Goal: Task Accomplishment & Management: Manage account settings

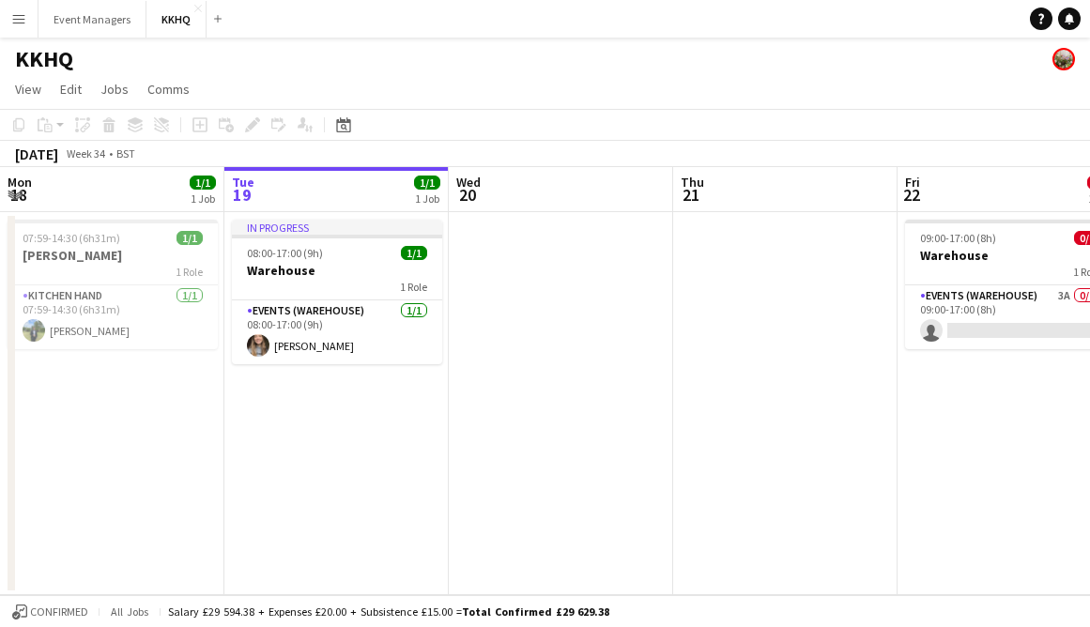
click at [217, 33] on div "Add" at bounding box center [218, 19] width 23 height 38
click at [216, 24] on button "Add" at bounding box center [217, 18] width 15 height 15
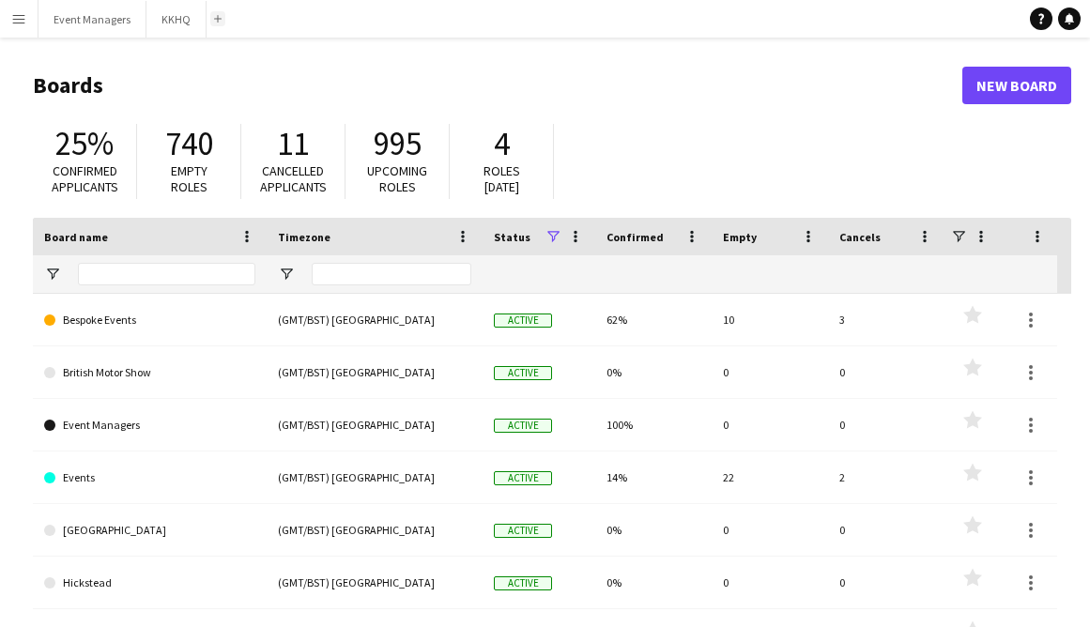
scroll to position [4, 0]
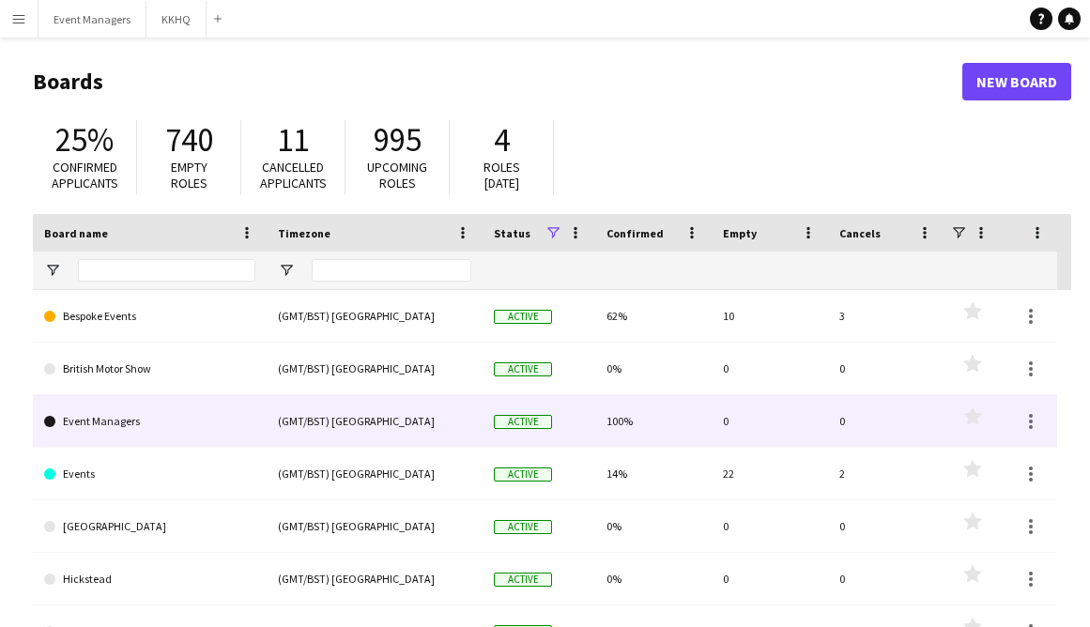
click at [102, 439] on link "Event Managers" at bounding box center [149, 421] width 211 height 53
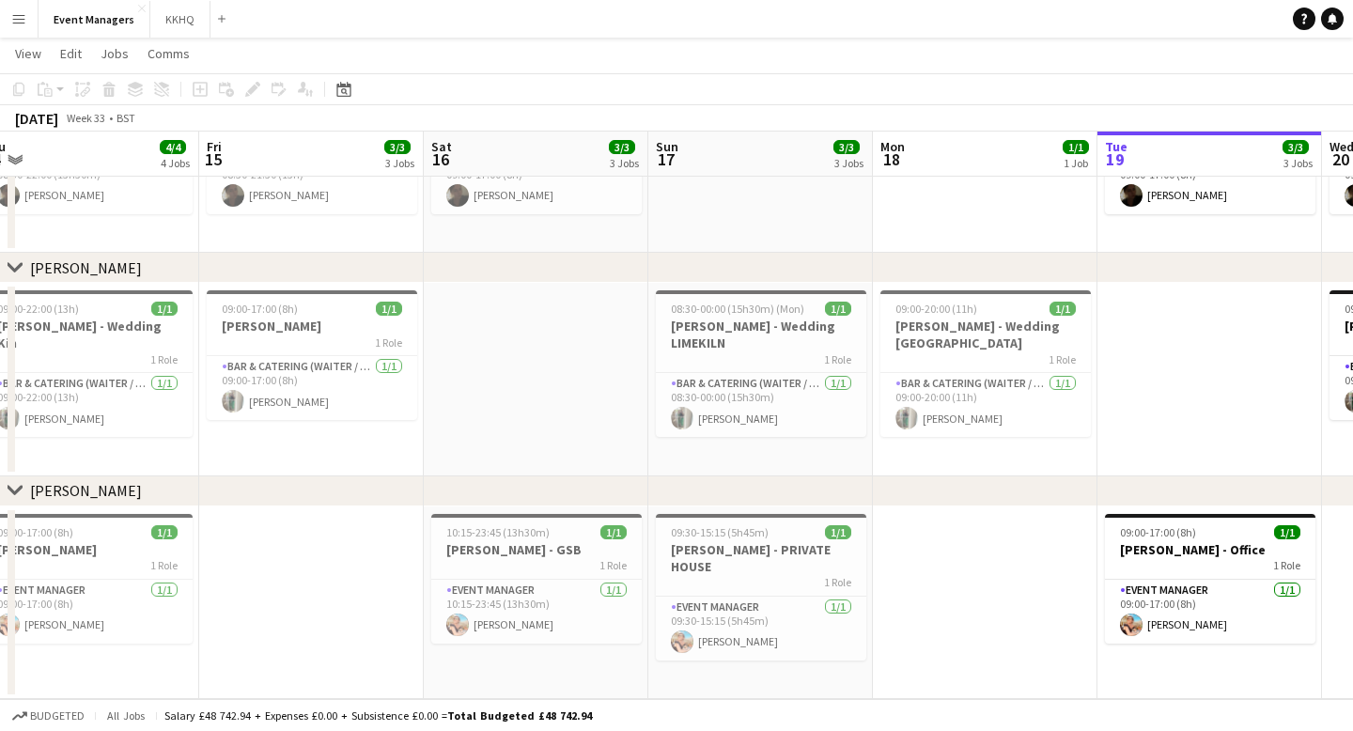
scroll to position [0, 435]
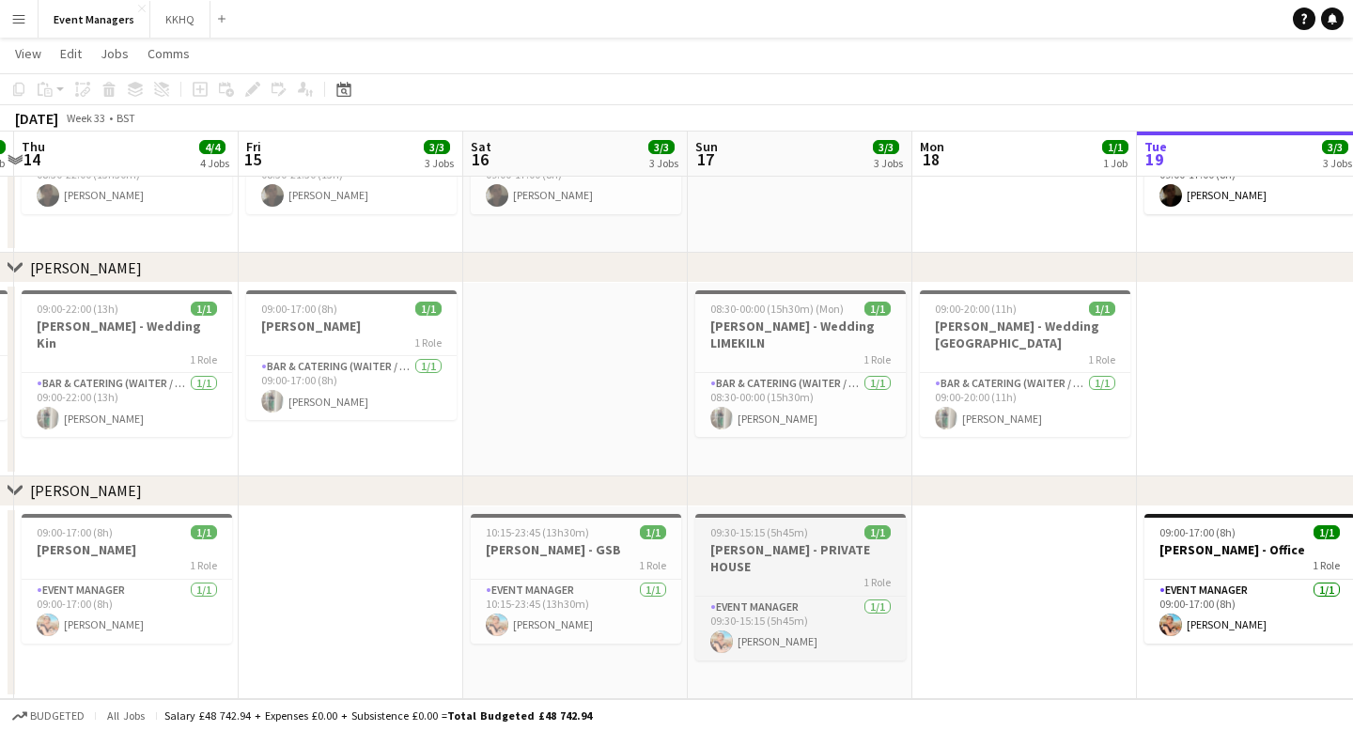
click at [790, 533] on span "09:30-15:15 (5h45m)" at bounding box center [759, 532] width 98 height 14
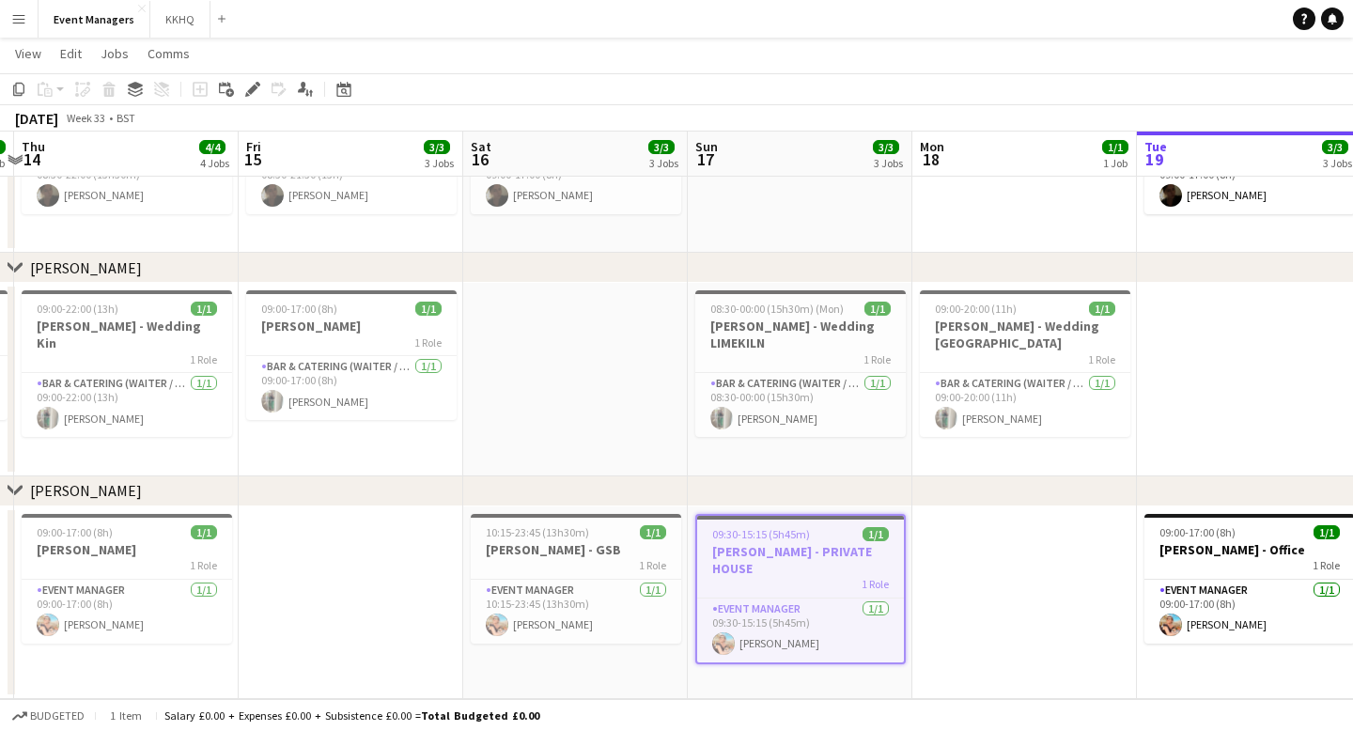
click at [432, 559] on app-date-cell at bounding box center [351, 602] width 224 height 193
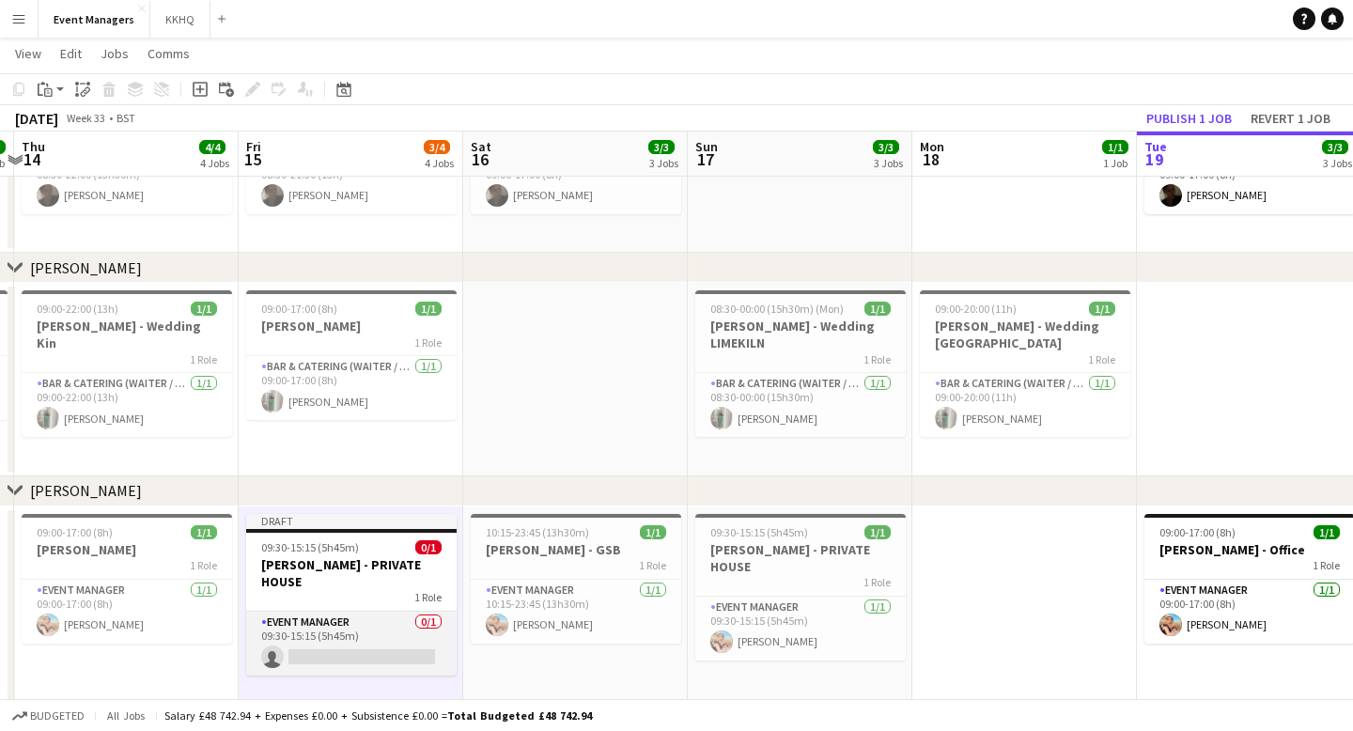
click at [395, 611] on app-card-role "Event Manager 0/1 09:30-15:15 (5h45m) single-neutral-actions" at bounding box center [351, 643] width 210 height 64
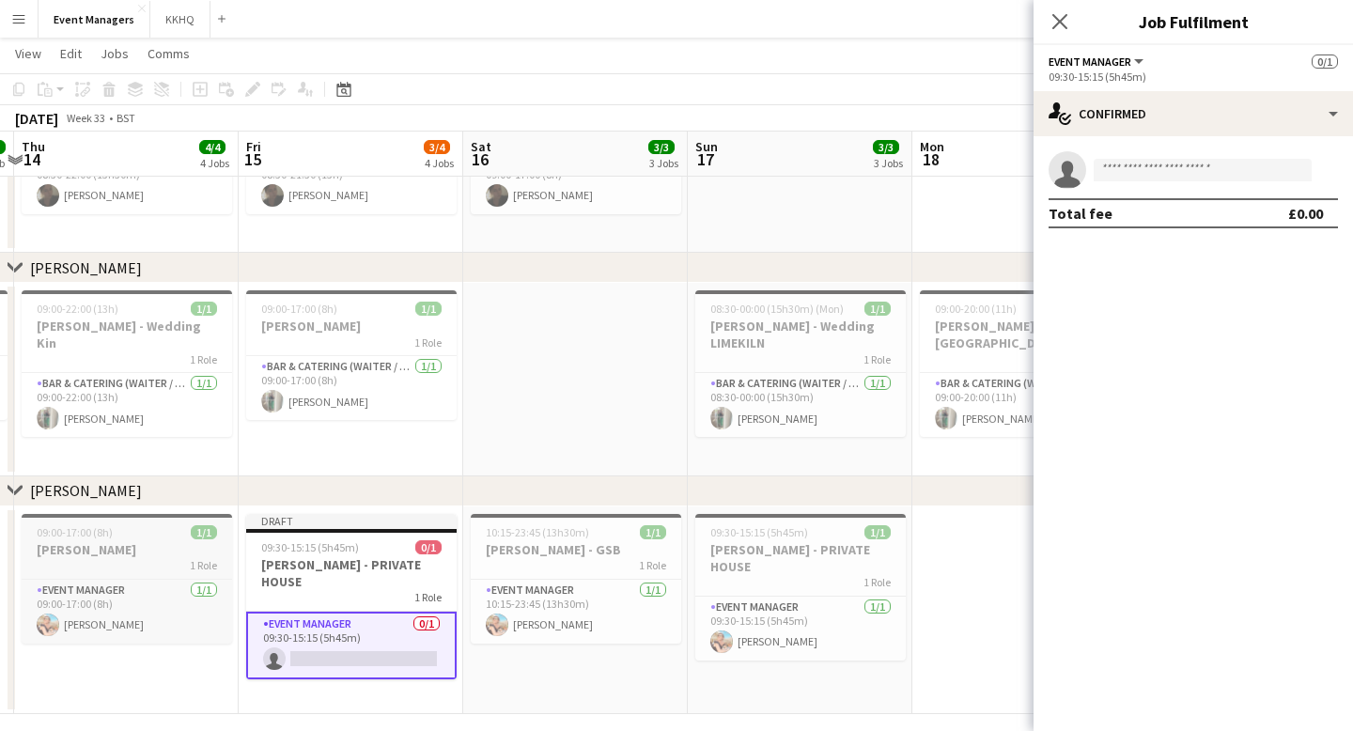
click at [149, 544] on h3 "[PERSON_NAME]" at bounding box center [127, 549] width 210 height 17
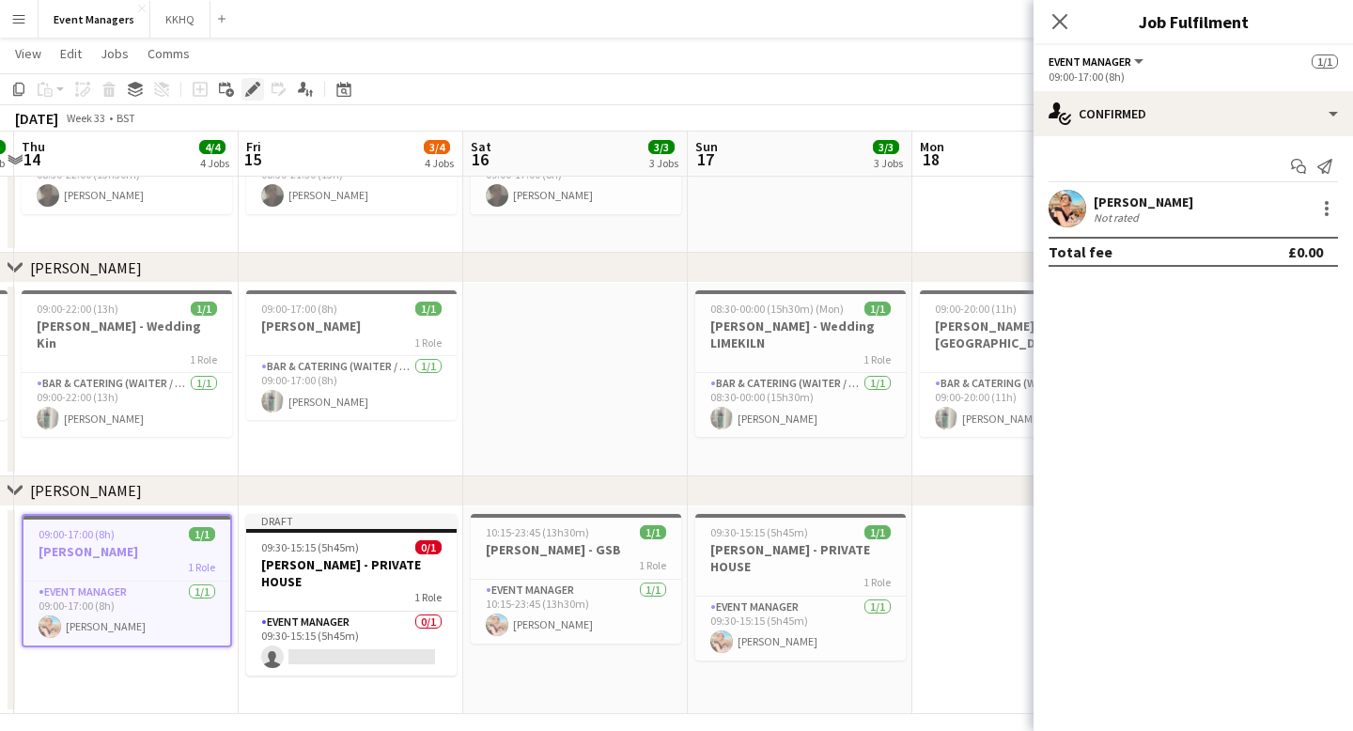
click at [247, 90] on icon "Edit" at bounding box center [252, 89] width 15 height 15
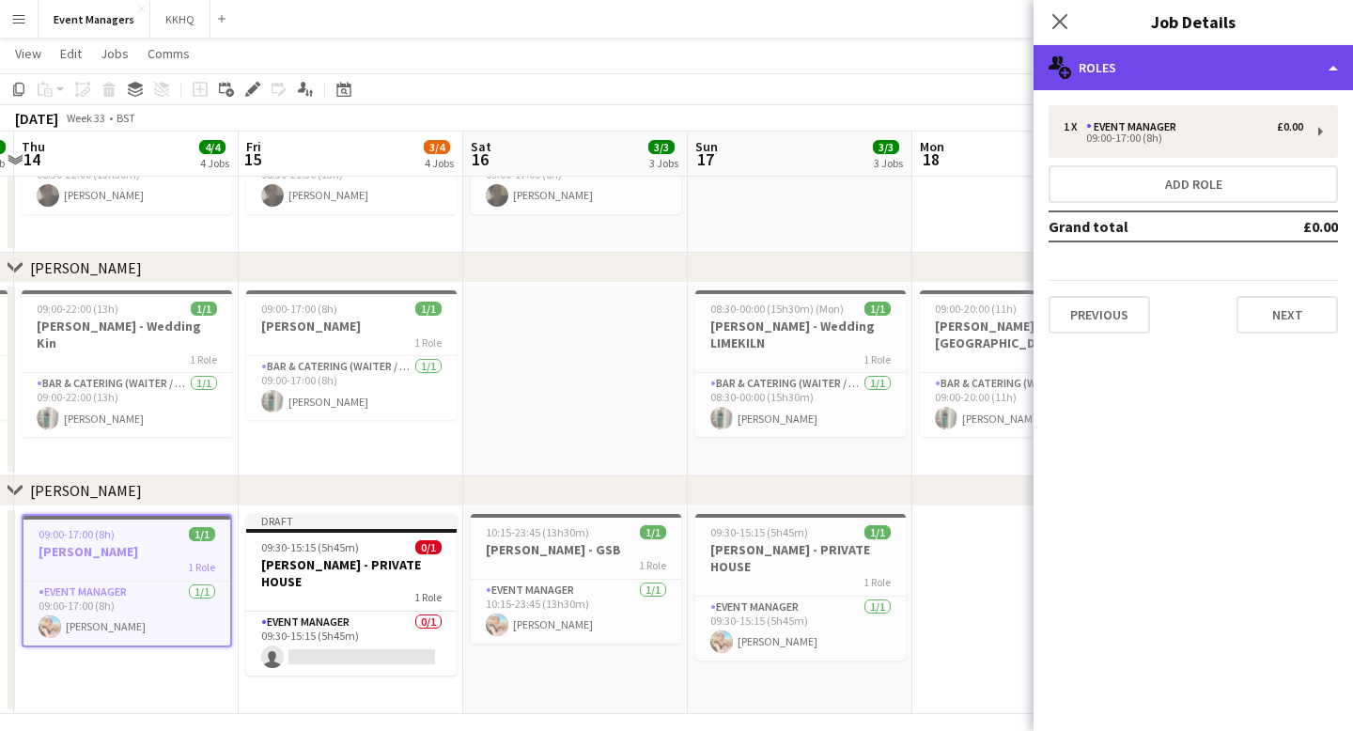
click at [1090, 85] on div "multiple-users-add Roles" at bounding box center [1192, 67] width 319 height 45
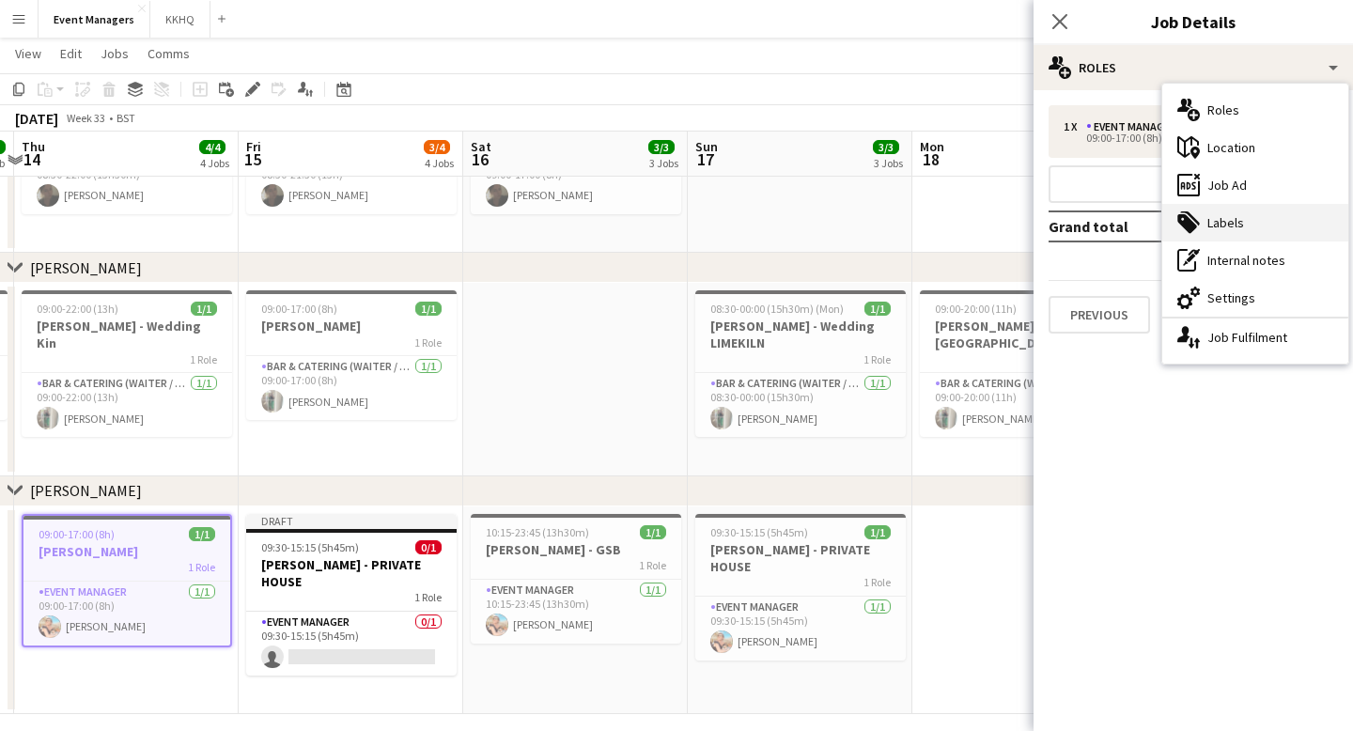
click at [1090, 210] on div "tags-double Labels" at bounding box center [1255, 223] width 186 height 38
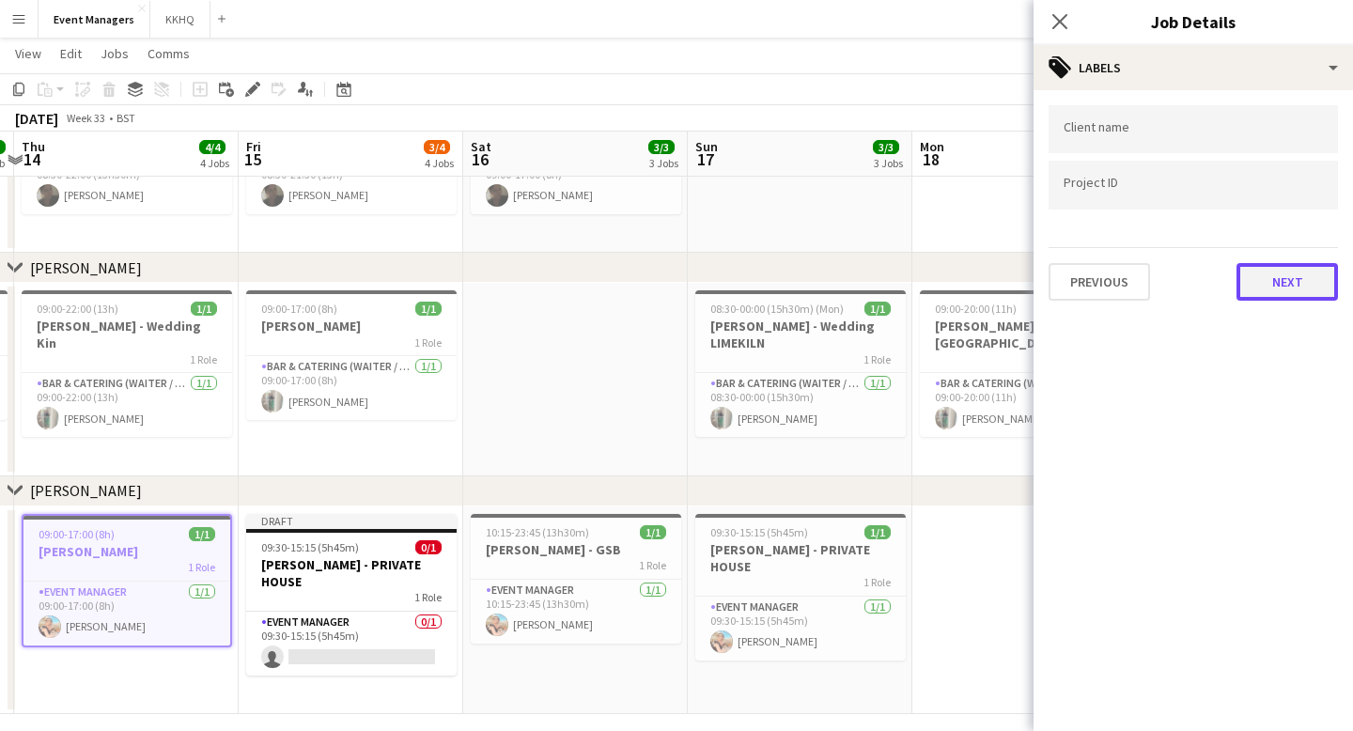
click at [1090, 278] on button "Next" at bounding box center [1286, 282] width 101 height 38
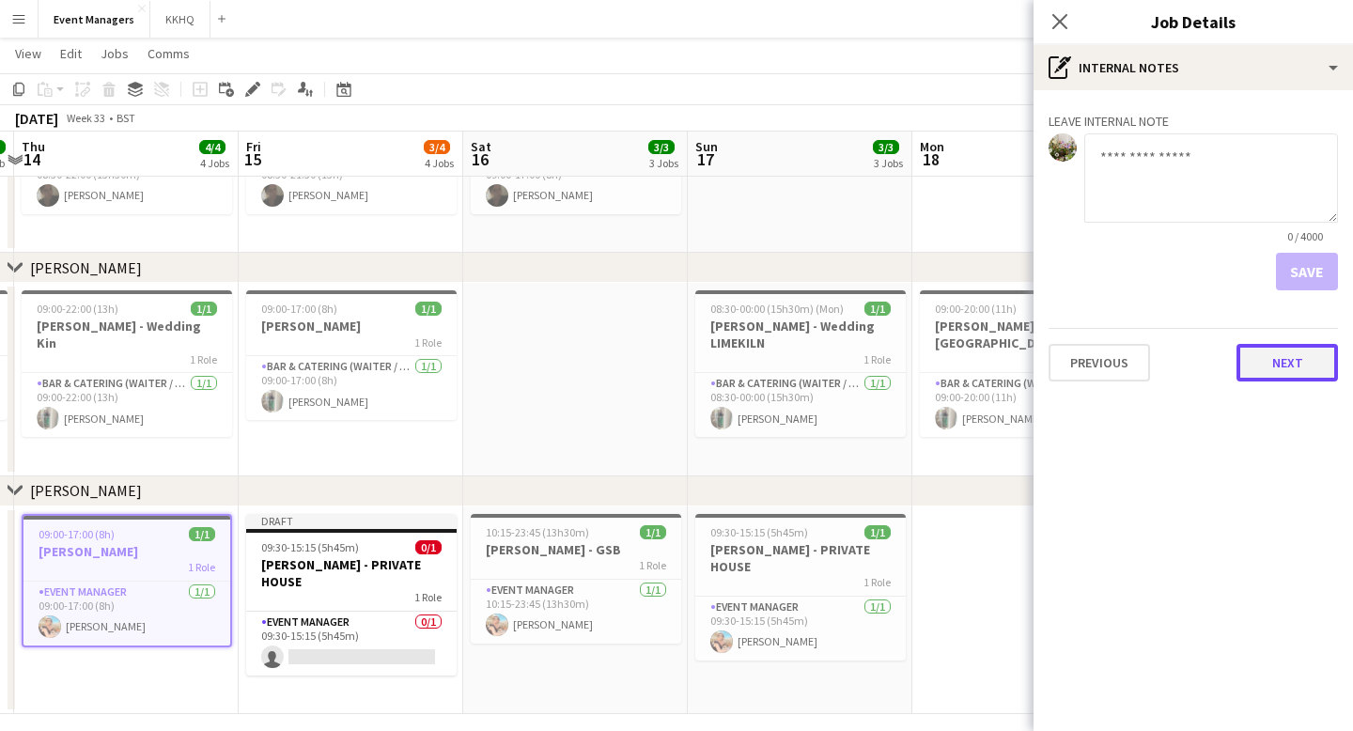
click at [1090, 348] on button "Next" at bounding box center [1286, 363] width 101 height 38
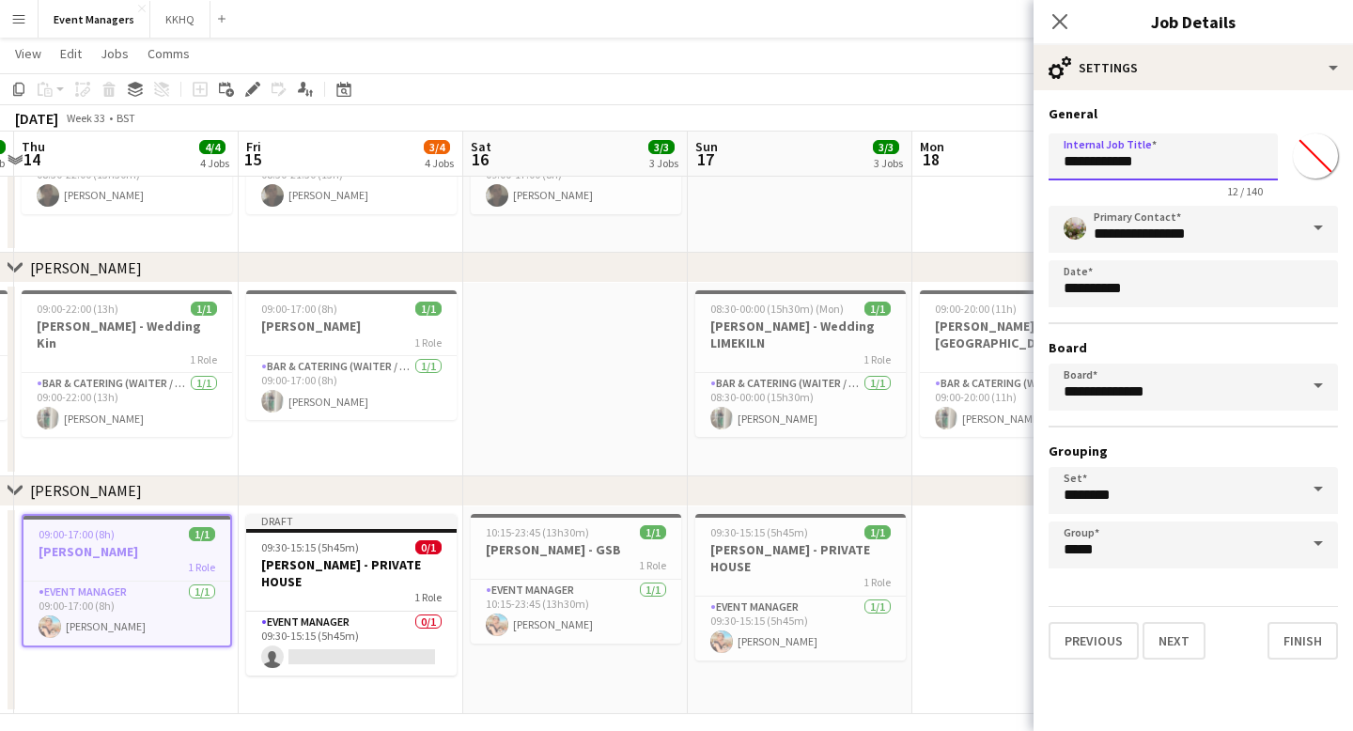
click at [1090, 164] on input "**********" at bounding box center [1162, 156] width 229 height 47
type input "**********"
click at [1090, 626] on button "Finish" at bounding box center [1302, 641] width 70 height 38
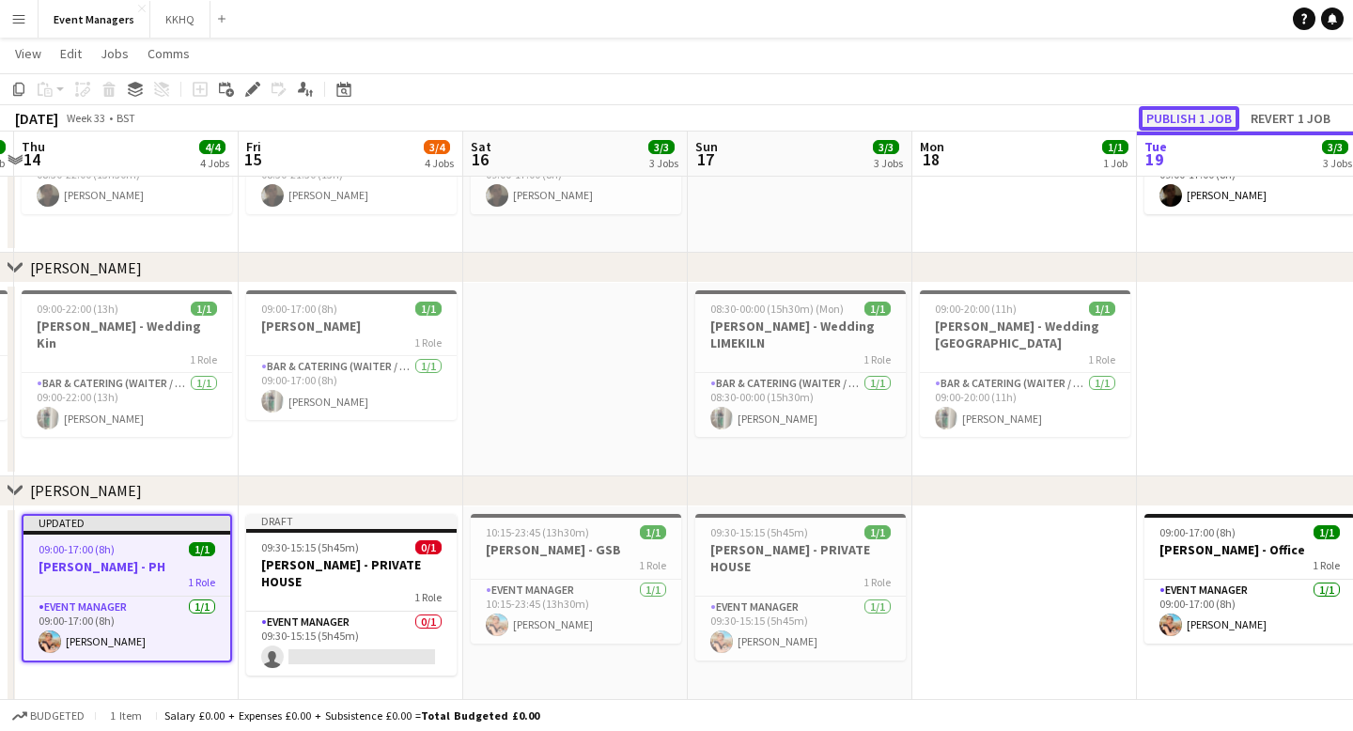
click at [1090, 120] on button "Publish 1 job" at bounding box center [1188, 118] width 101 height 24
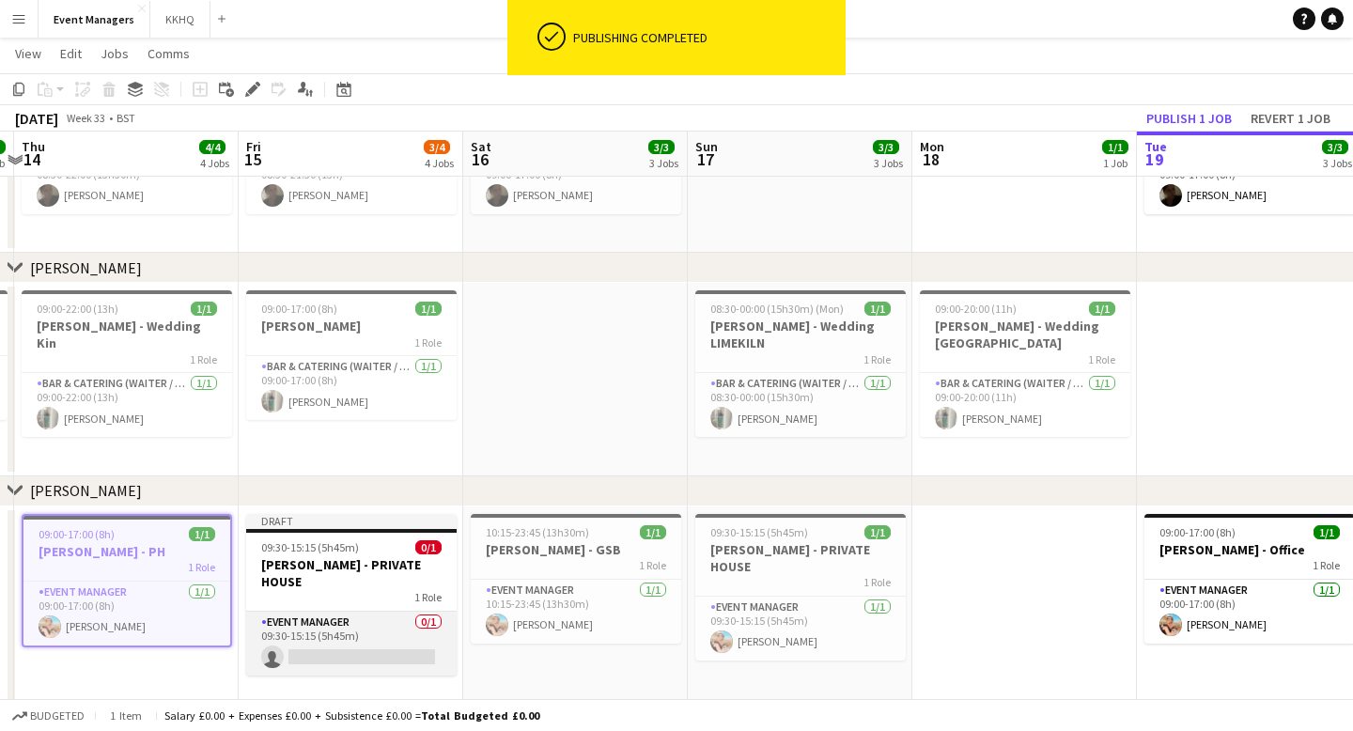
click at [384, 611] on app-card-role "Event Manager 0/1 09:30-15:15 (5h45m) single-neutral-actions" at bounding box center [351, 643] width 210 height 64
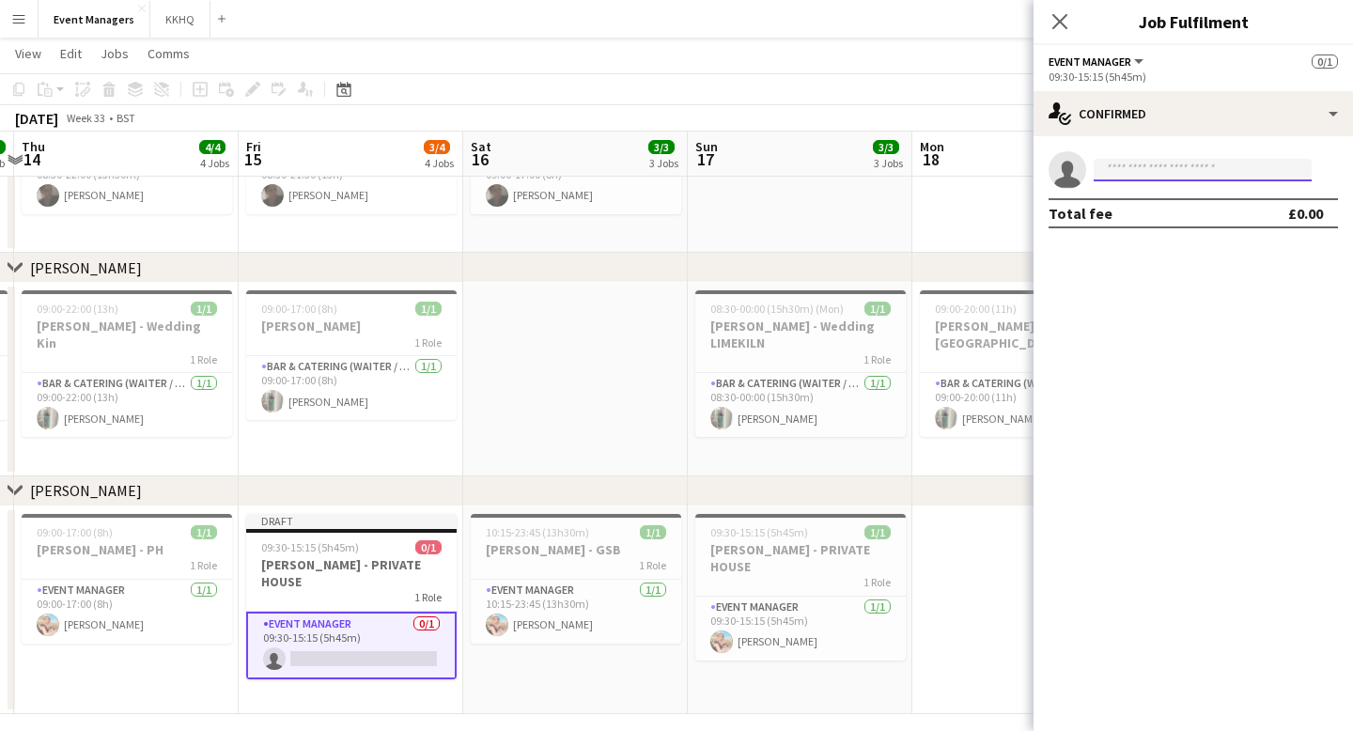
click at [1090, 168] on input at bounding box center [1202, 170] width 218 height 23
type input "***"
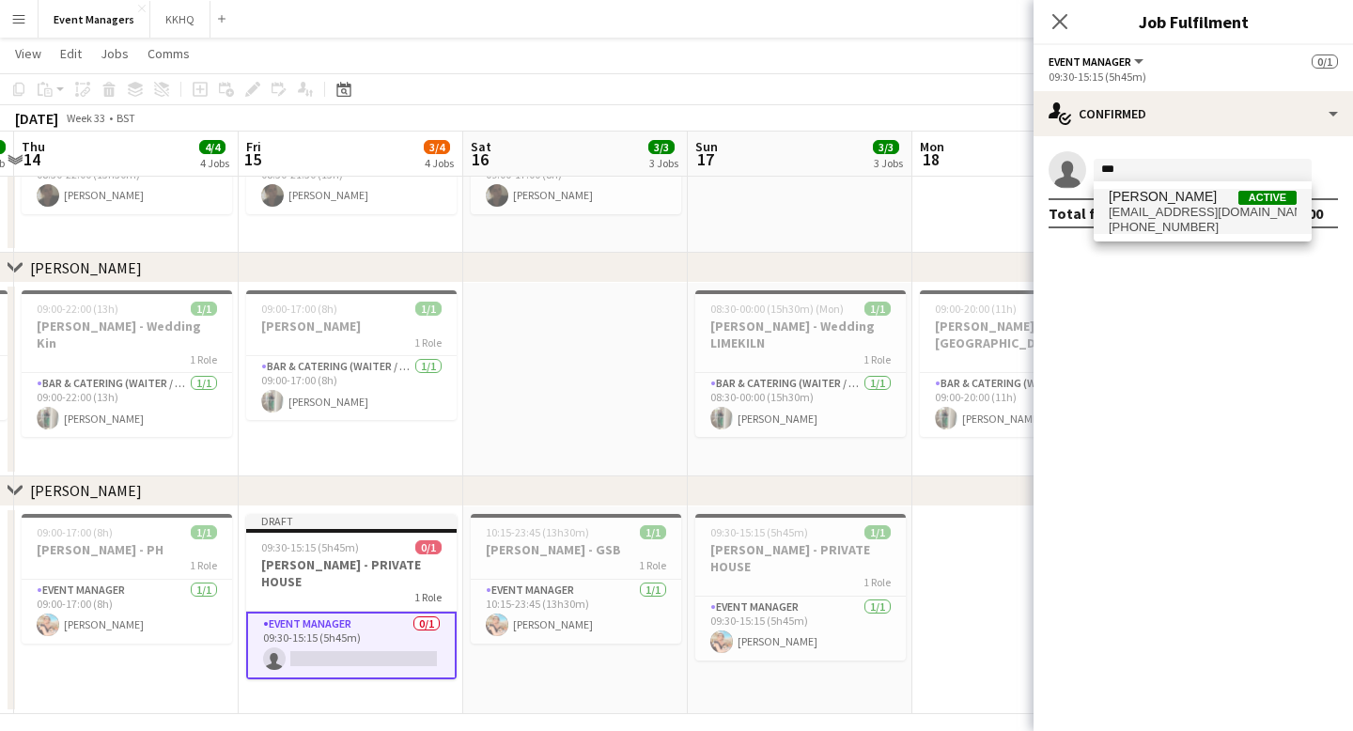
click at [1090, 202] on span "[PERSON_NAME]" at bounding box center [1162, 197] width 108 height 16
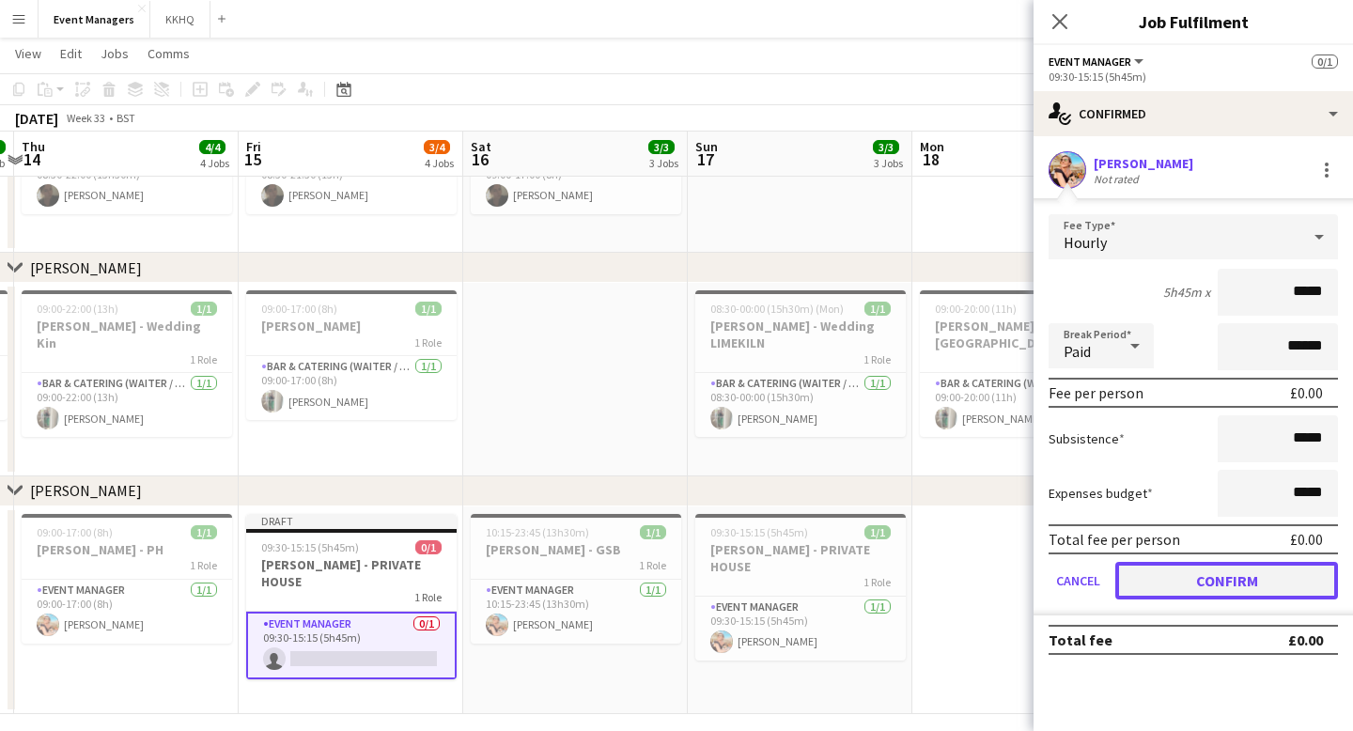
click at [1090, 580] on button "Confirm" at bounding box center [1226, 581] width 223 height 38
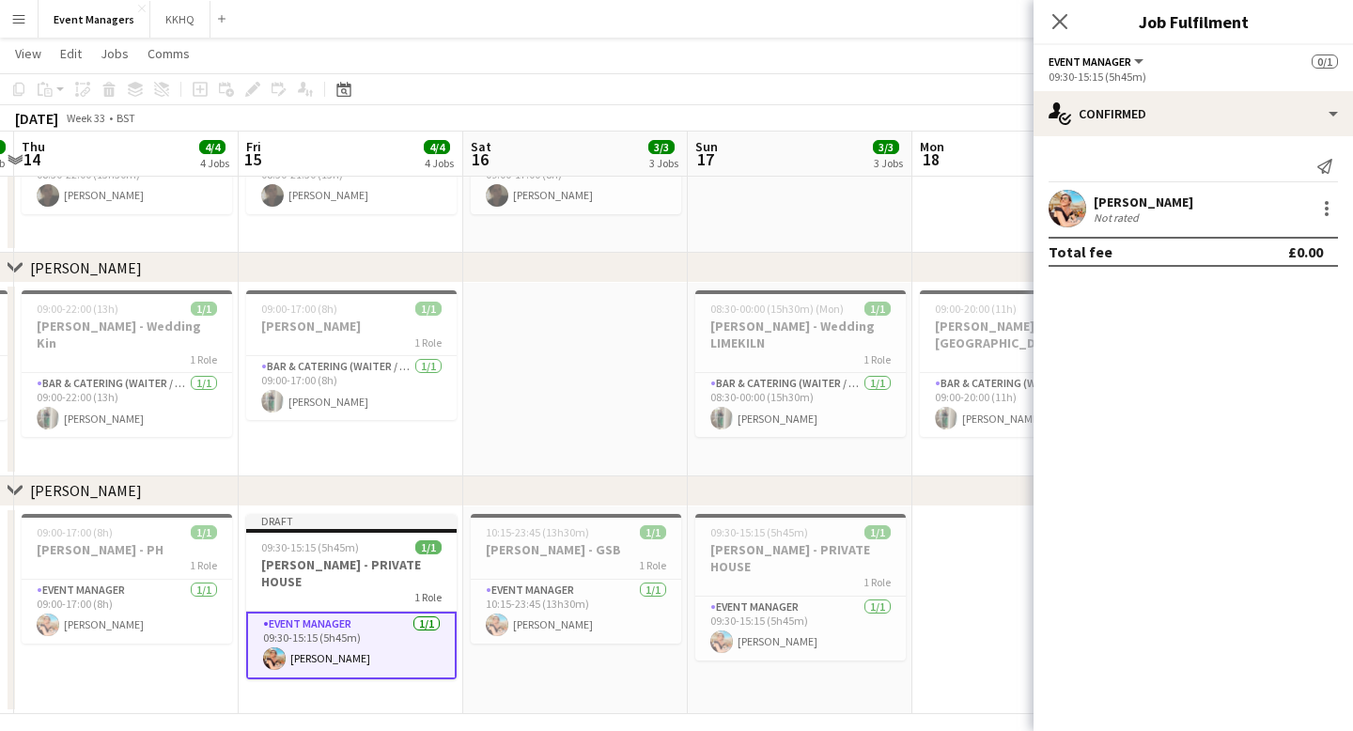
click at [985, 108] on div "August 2025 Week 33 • BST Publish 1 job Revert 1 job" at bounding box center [676, 118] width 1353 height 26
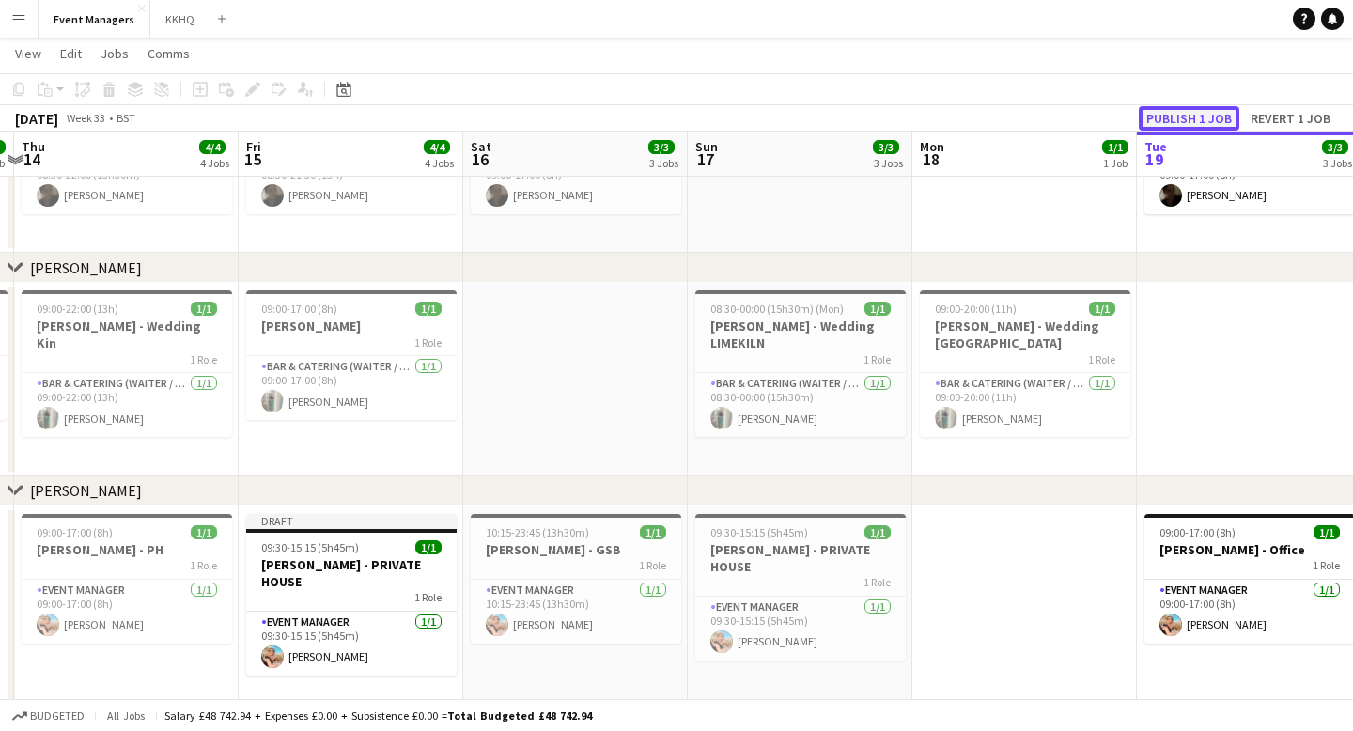
click at [1090, 119] on button "Publish 1 job" at bounding box center [1188, 118] width 101 height 24
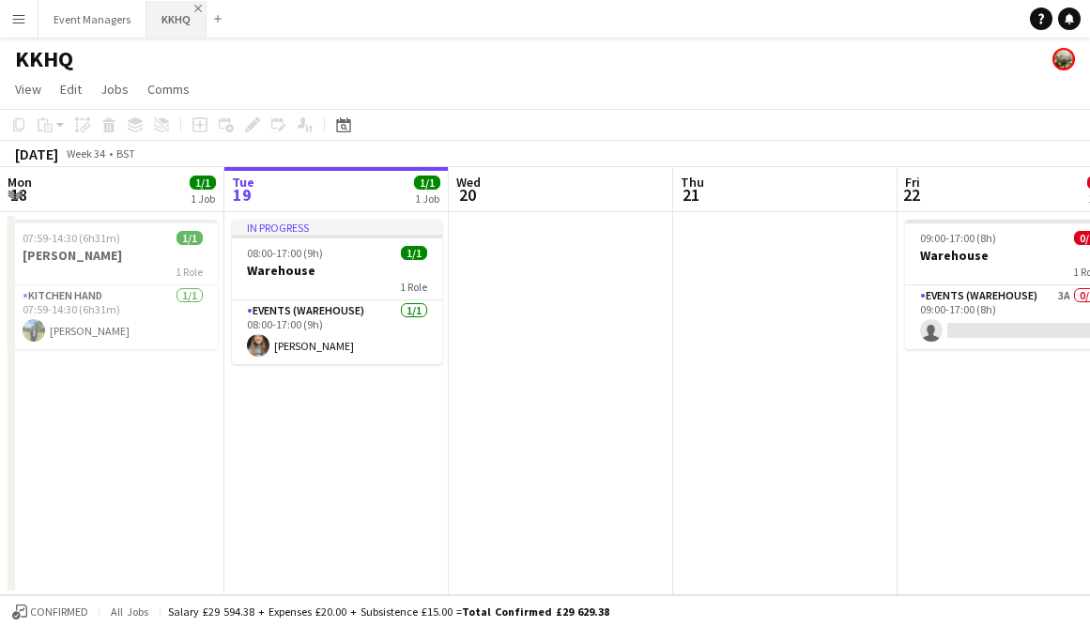
click at [197, 9] on app-icon "Close" at bounding box center [198, 9] width 8 height 8
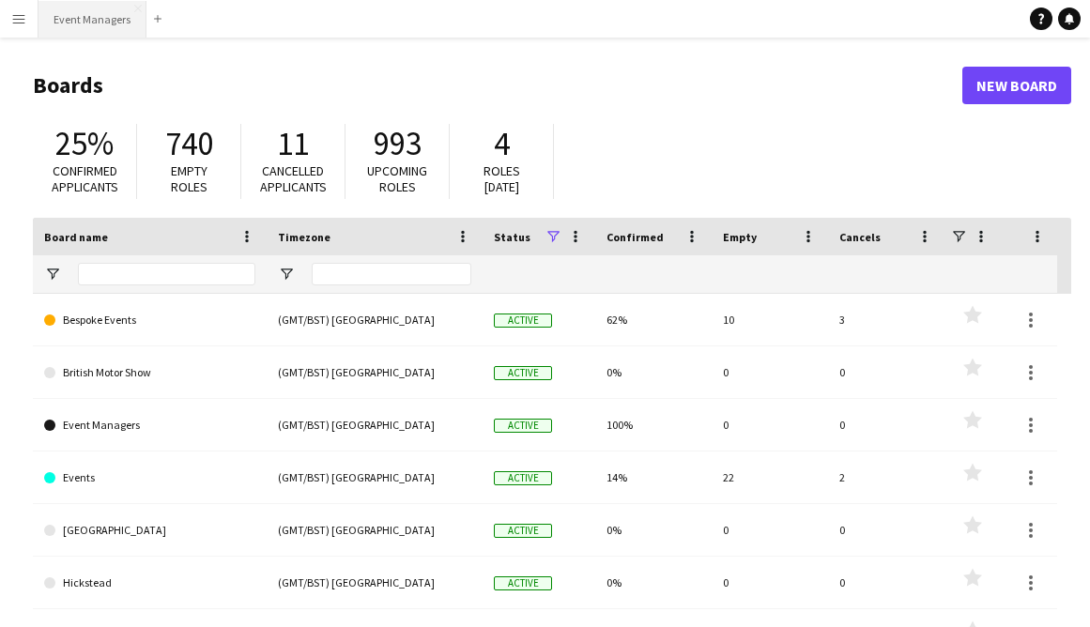
click at [105, 21] on button "Event Managers Close" at bounding box center [93, 19] width 108 height 37
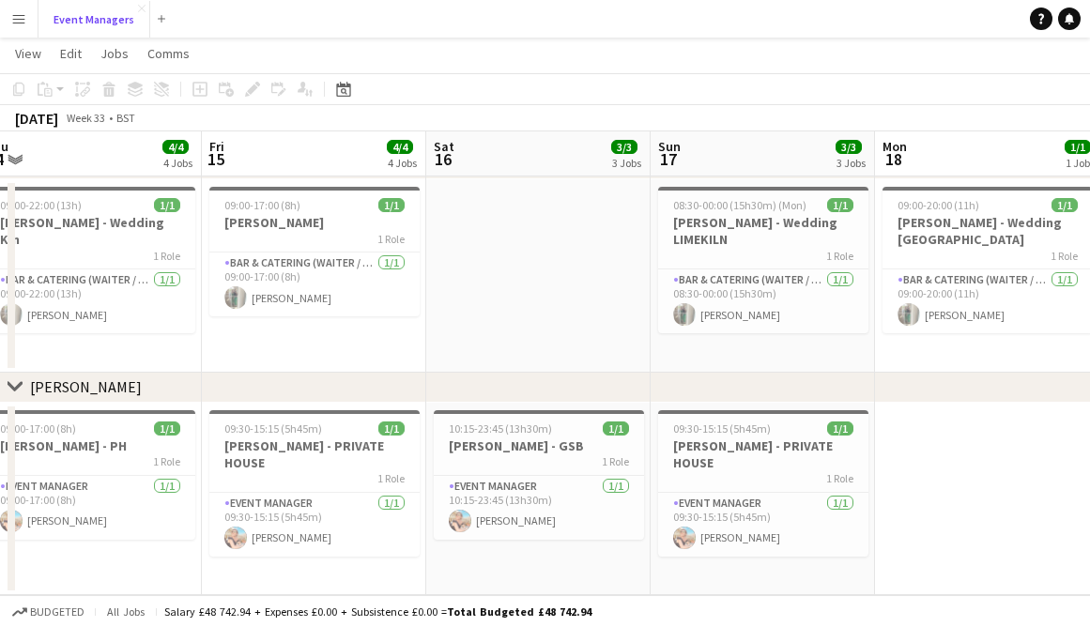
scroll to position [0, 466]
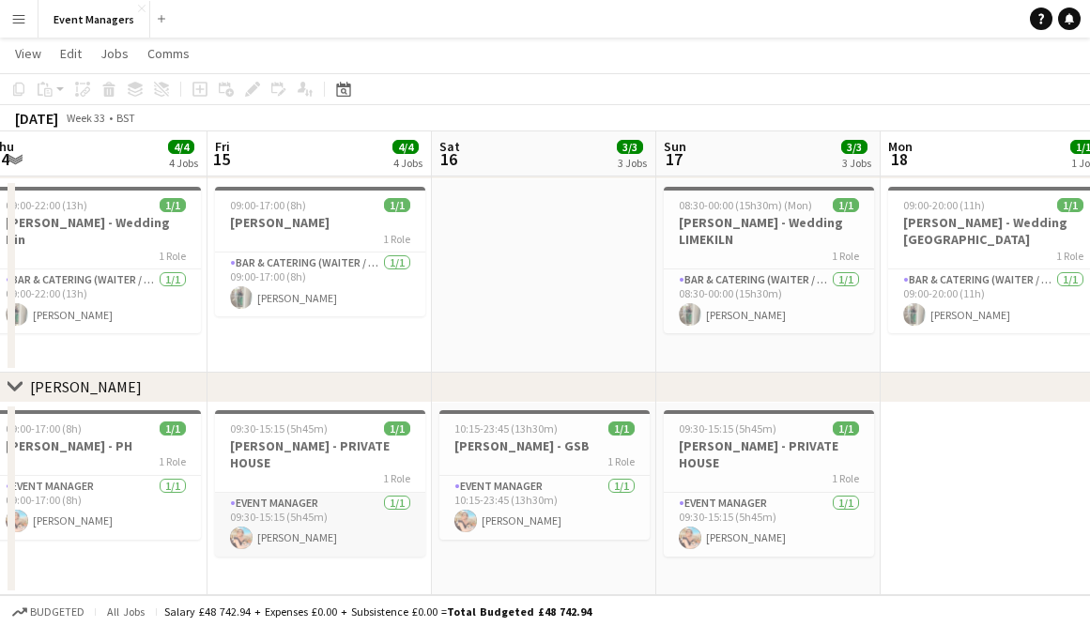
click at [313, 503] on app-card-role "Event Manager [DATE] 09:30-15:15 (5h45m) [PERSON_NAME]" at bounding box center [320, 525] width 210 height 64
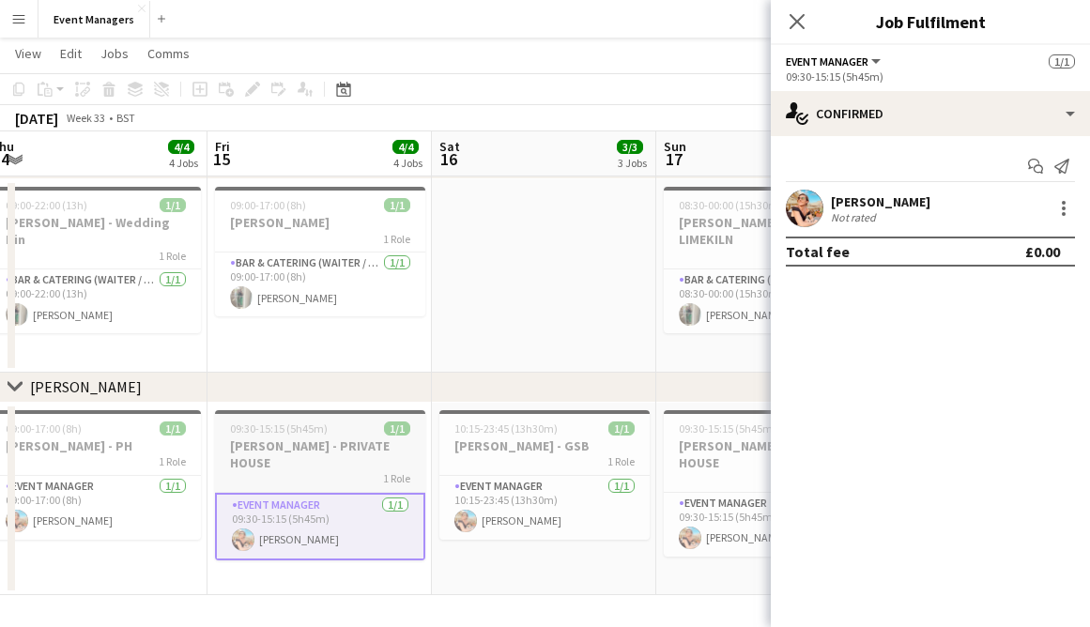
click at [286, 472] on div "1 Role" at bounding box center [320, 479] width 210 height 15
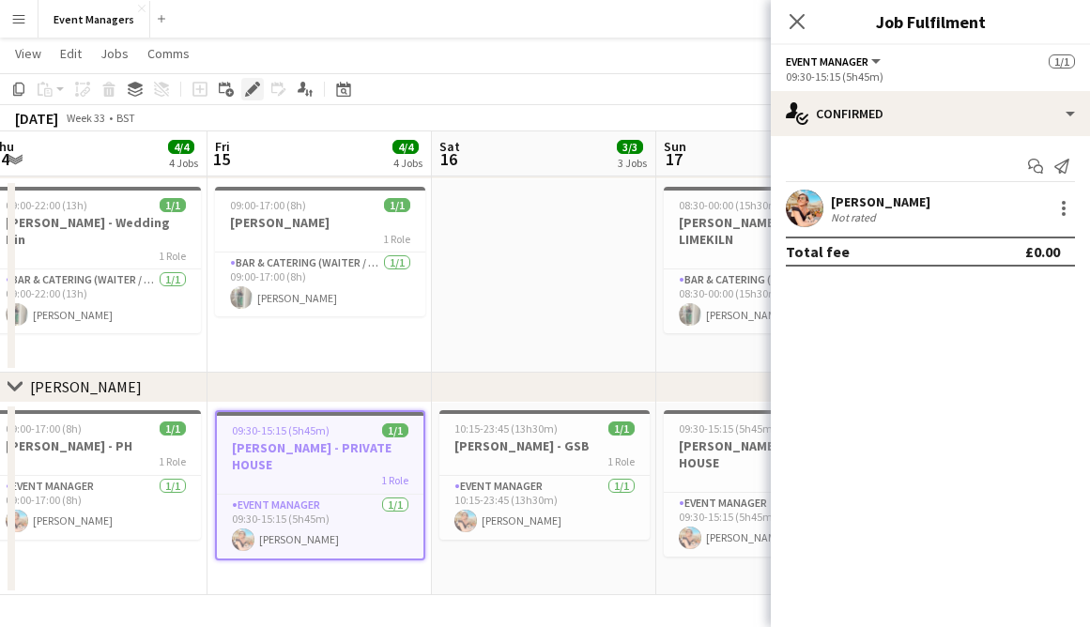
click at [253, 82] on icon "Edit" at bounding box center [252, 89] width 15 height 15
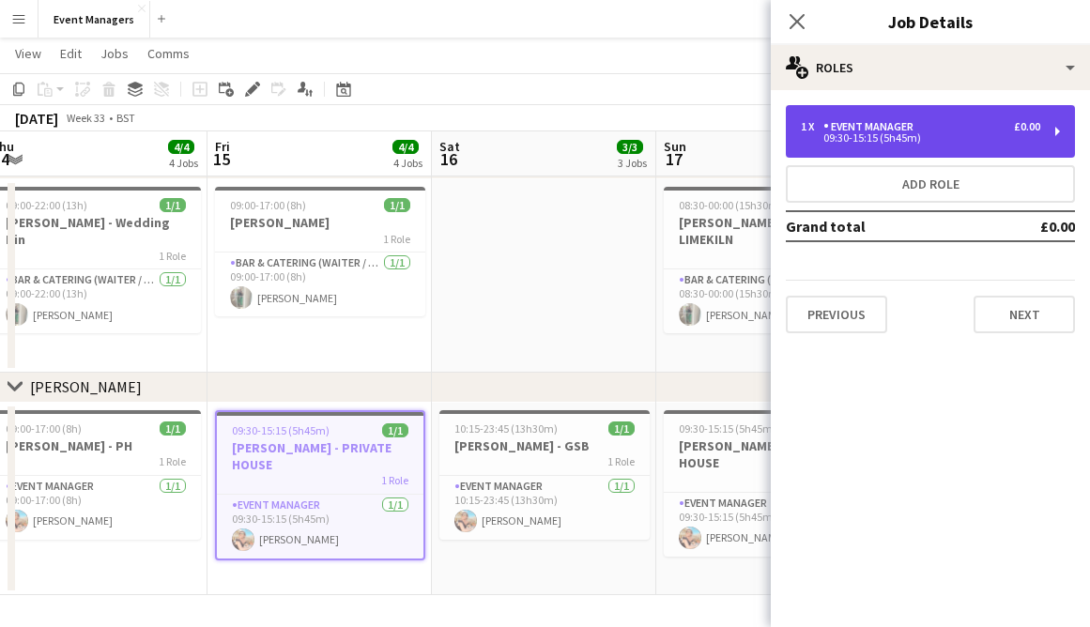
click at [861, 121] on div "Event Manager" at bounding box center [873, 126] width 98 height 13
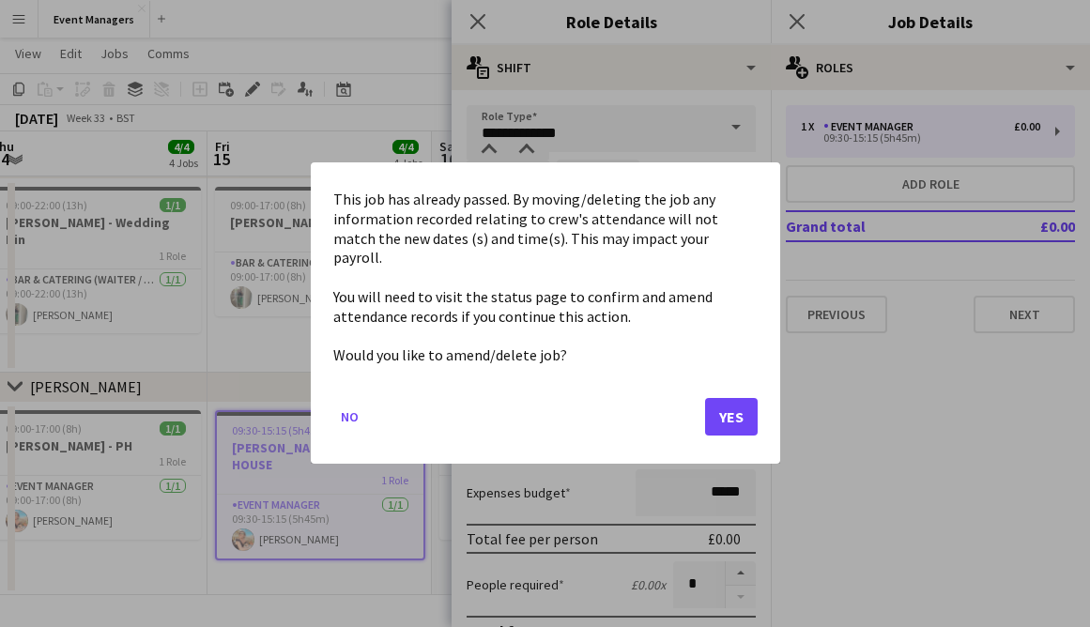
scroll to position [0, 0]
click at [524, 194] on body "Menu Boards Boards Boards All jobs Status Workforce Workforce My Workforce Recr…" at bounding box center [545, 76] width 1090 height 1103
click at [750, 409] on button "Yes" at bounding box center [731, 418] width 53 height 38
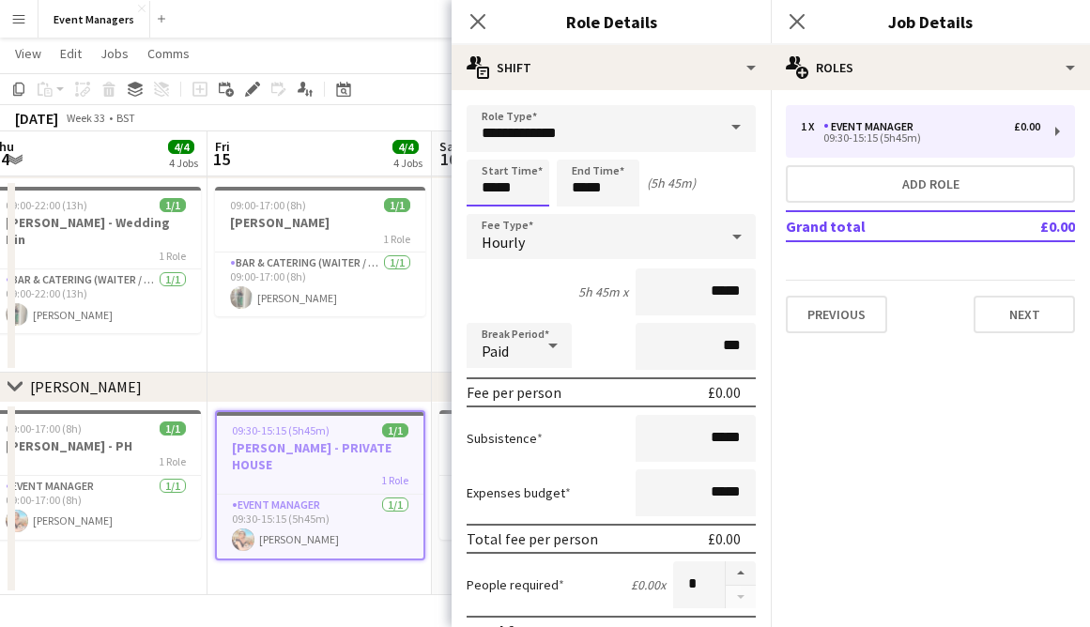
scroll to position [475, 0]
click at [525, 213] on div at bounding box center [527, 216] width 38 height 19
click at [491, 218] on div at bounding box center [490, 216] width 38 height 19
type input "*****"
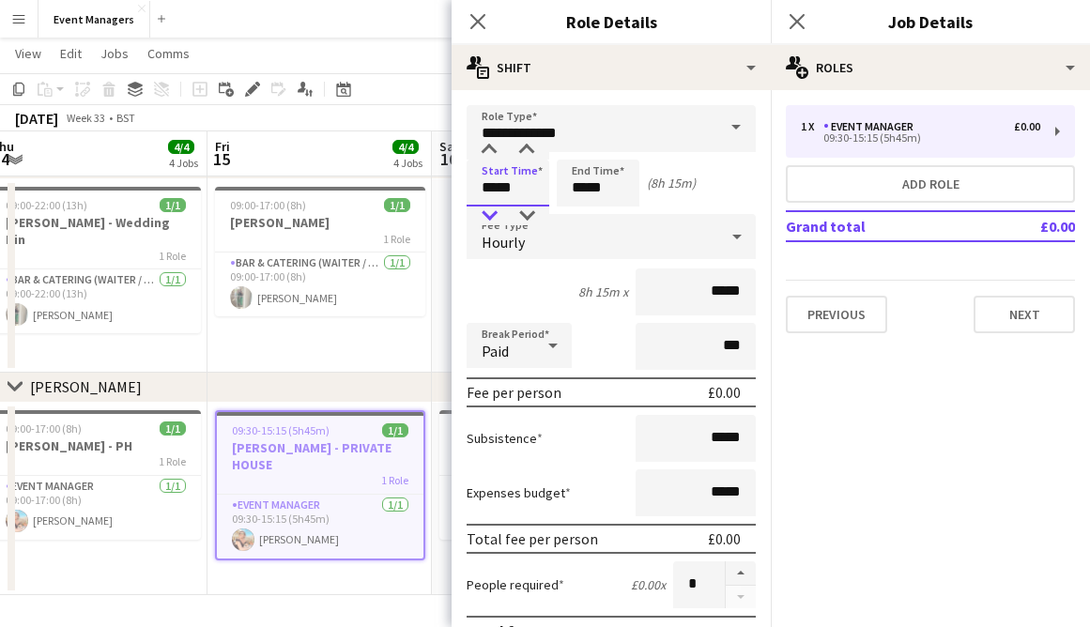
click at [491, 218] on div at bounding box center [490, 216] width 38 height 19
click at [132, 469] on app-job-card "09:00-17:00 (8h) 1/1 [PERSON_NAME] - PH 1 Role Event Manager [DATE] 09:00-17:00…" at bounding box center [96, 475] width 210 height 130
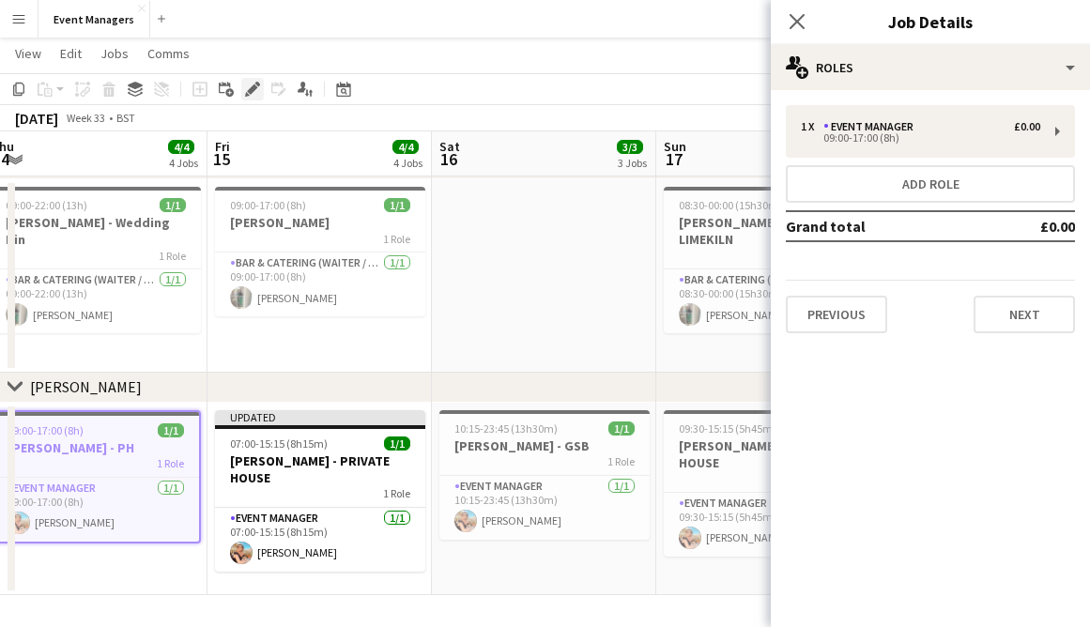
click at [254, 96] on icon "Edit" at bounding box center [252, 89] width 15 height 15
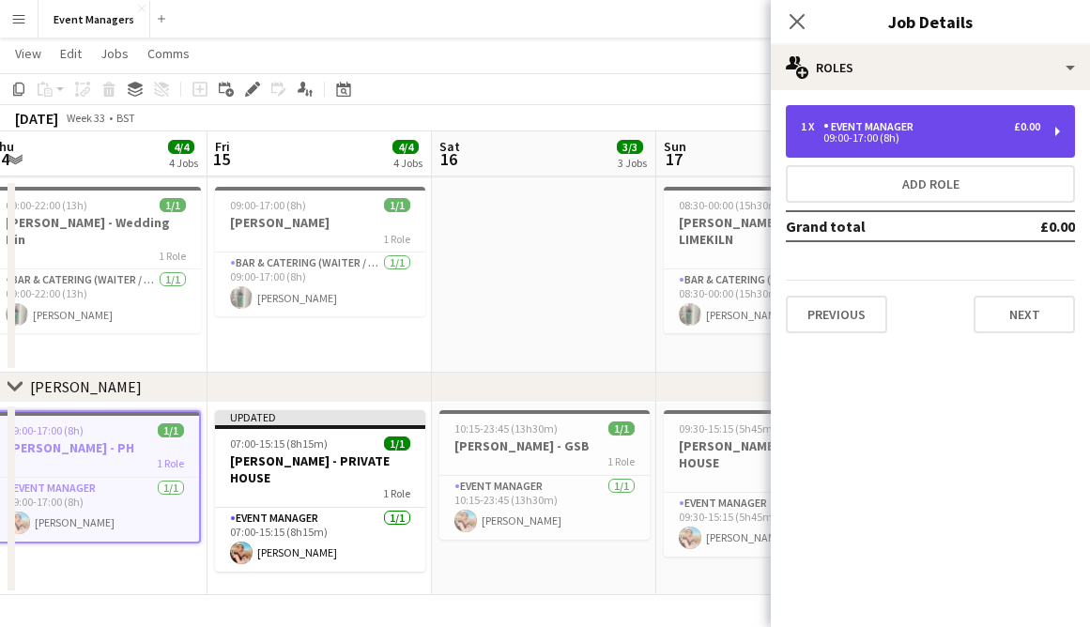
click at [832, 124] on div "Event Manager" at bounding box center [873, 126] width 98 height 13
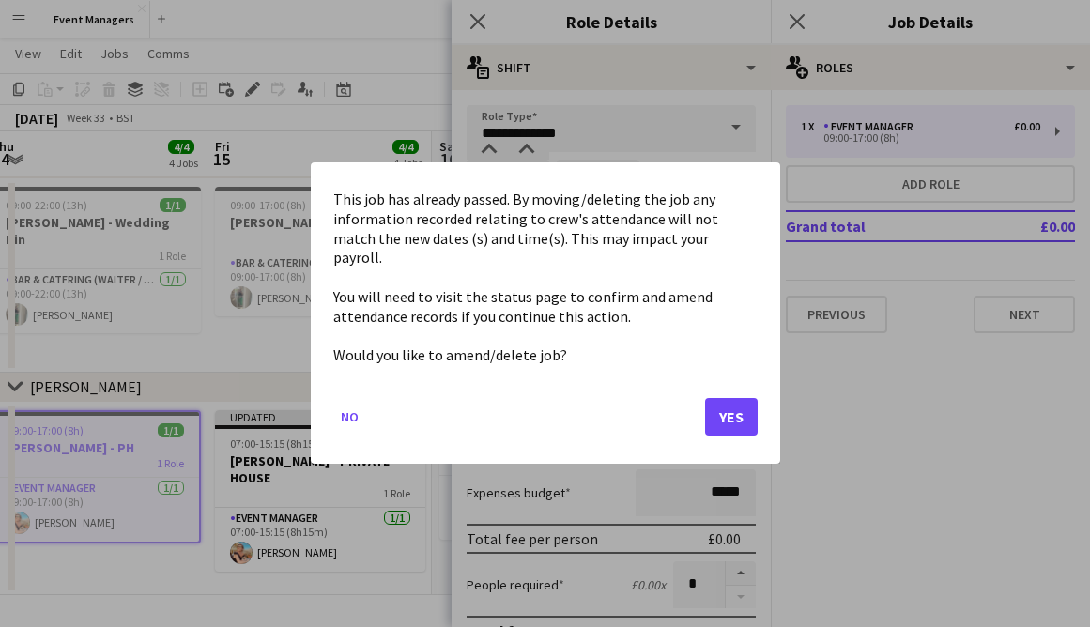
scroll to position [0, 0]
click at [535, 188] on body "Menu Boards Boards Boards All jobs Status Workforce Workforce My Workforce Recr…" at bounding box center [545, 76] width 1090 height 1103
click at [741, 410] on button "Yes" at bounding box center [731, 418] width 53 height 38
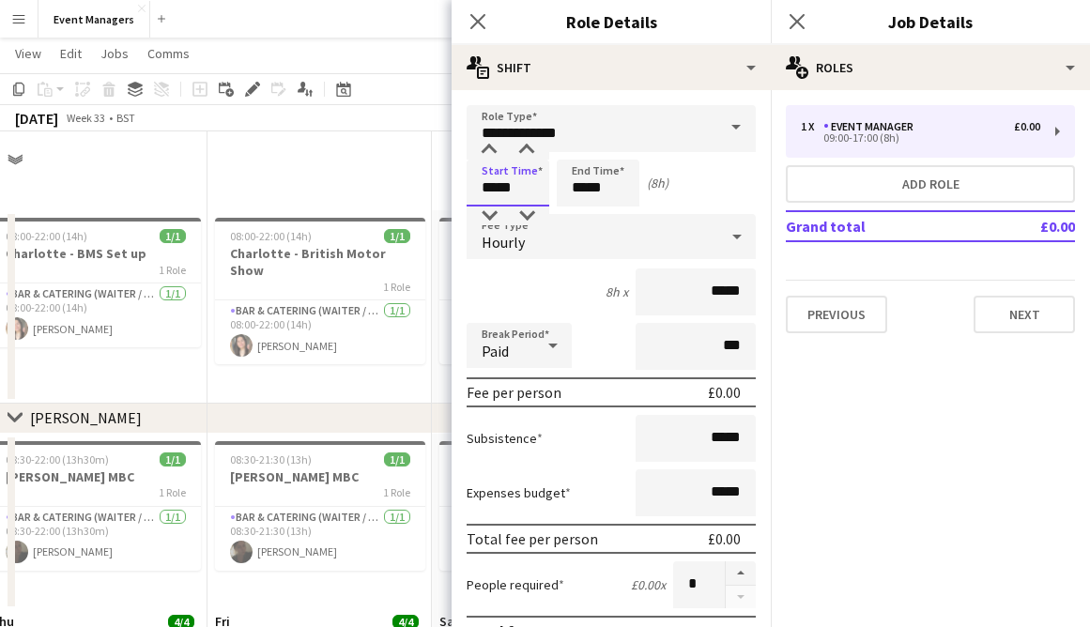
scroll to position [475, 0]
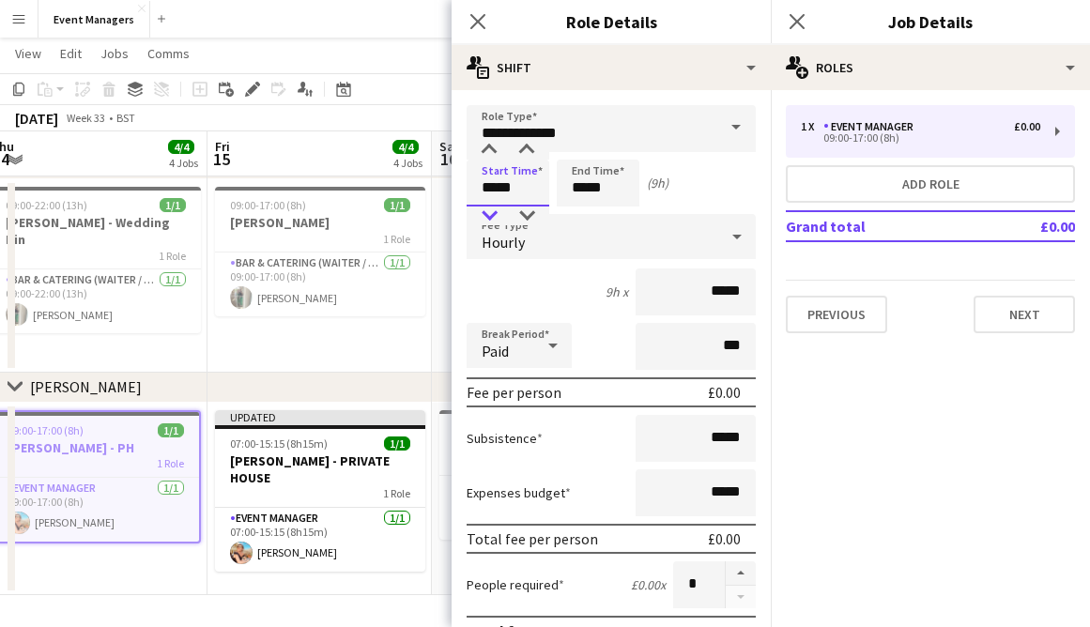
click at [498, 214] on div at bounding box center [490, 216] width 38 height 19
type input "*****"
click at [498, 214] on div at bounding box center [490, 216] width 38 height 19
click at [578, 184] on input "*****" at bounding box center [598, 183] width 83 height 47
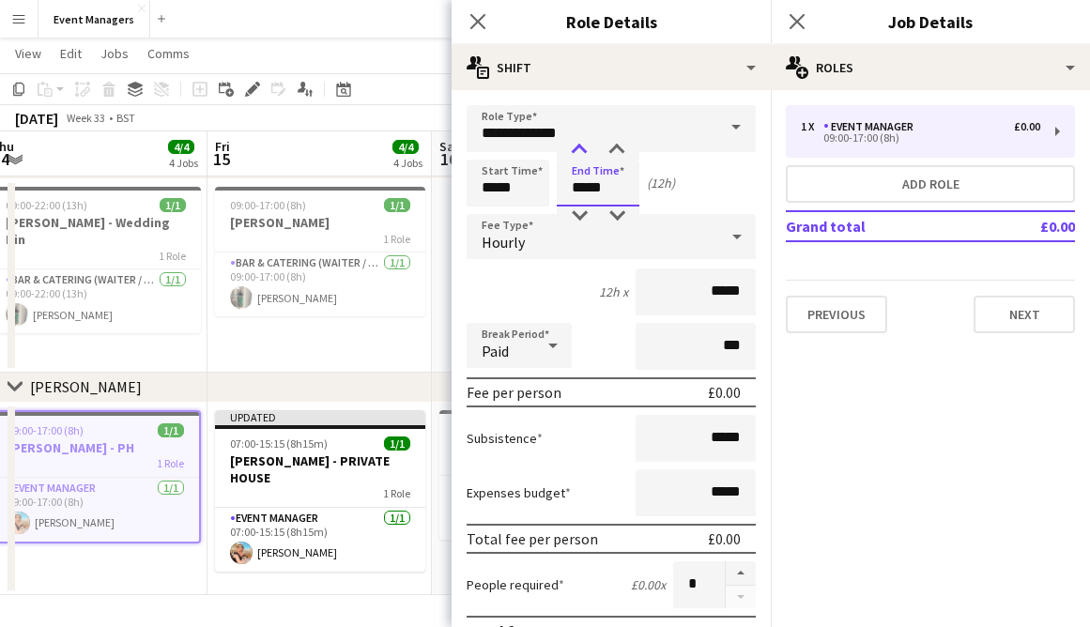
click at [585, 150] on div at bounding box center [580, 150] width 38 height 19
click at [583, 213] on div at bounding box center [580, 216] width 38 height 19
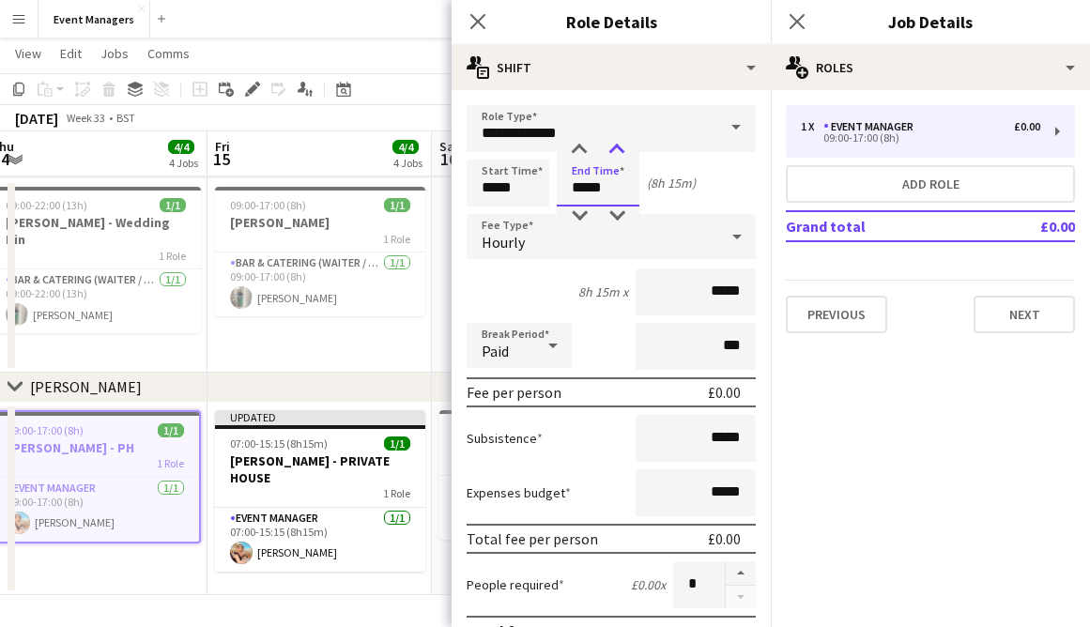
click at [616, 154] on div at bounding box center [617, 150] width 38 height 19
type input "*****"
click at [616, 154] on div at bounding box center [617, 150] width 38 height 19
click at [483, 25] on icon at bounding box center [478, 21] width 18 height 18
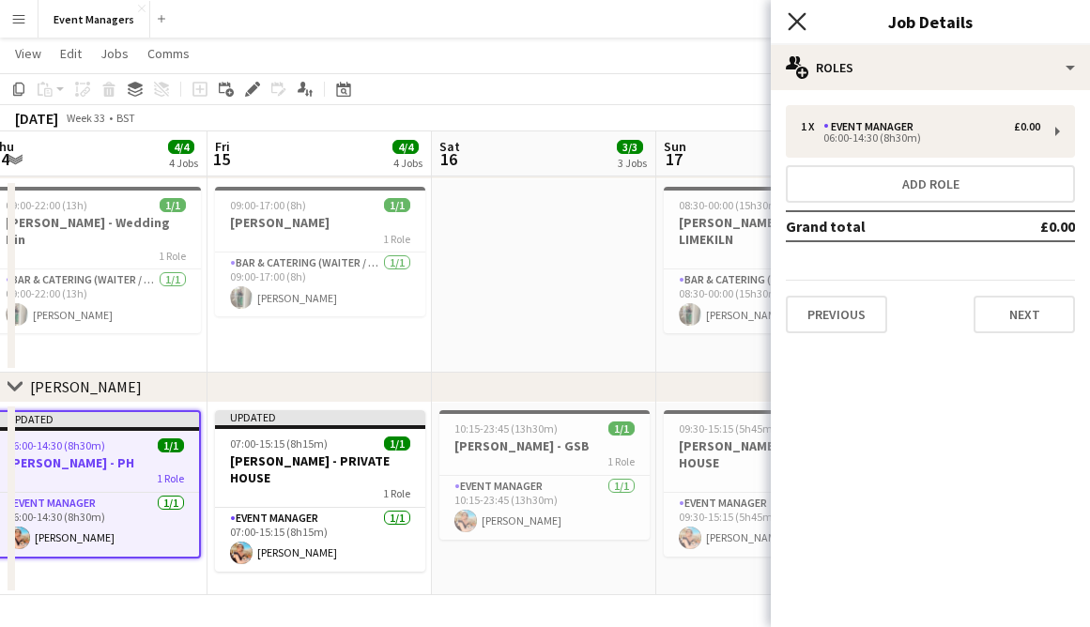
click at [797, 19] on icon at bounding box center [797, 21] width 18 height 18
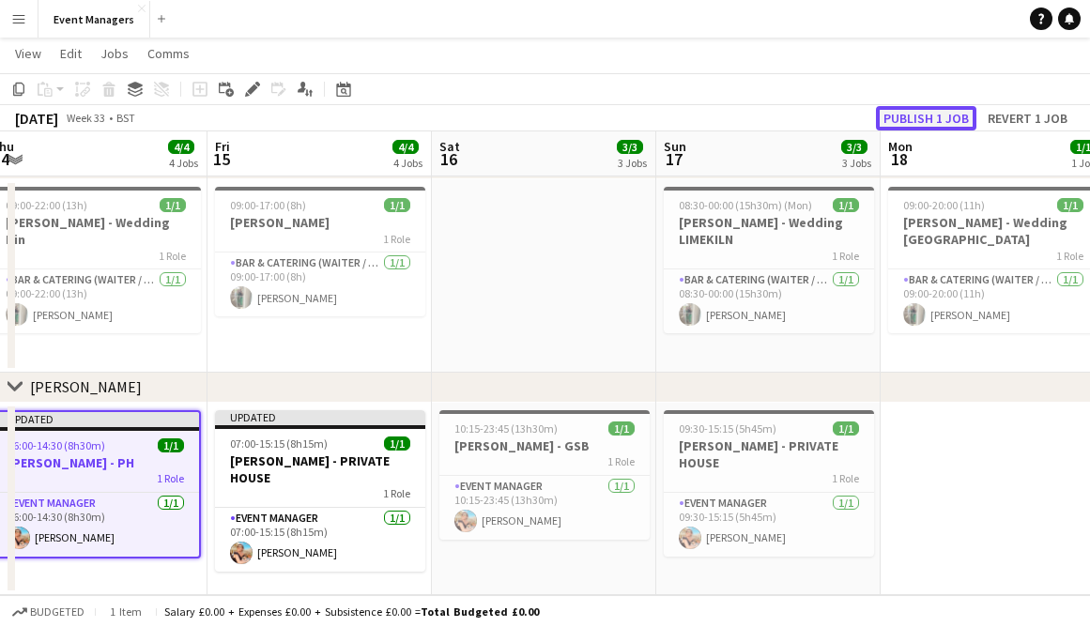
click at [949, 115] on button "Publish 1 job" at bounding box center [926, 118] width 101 height 24
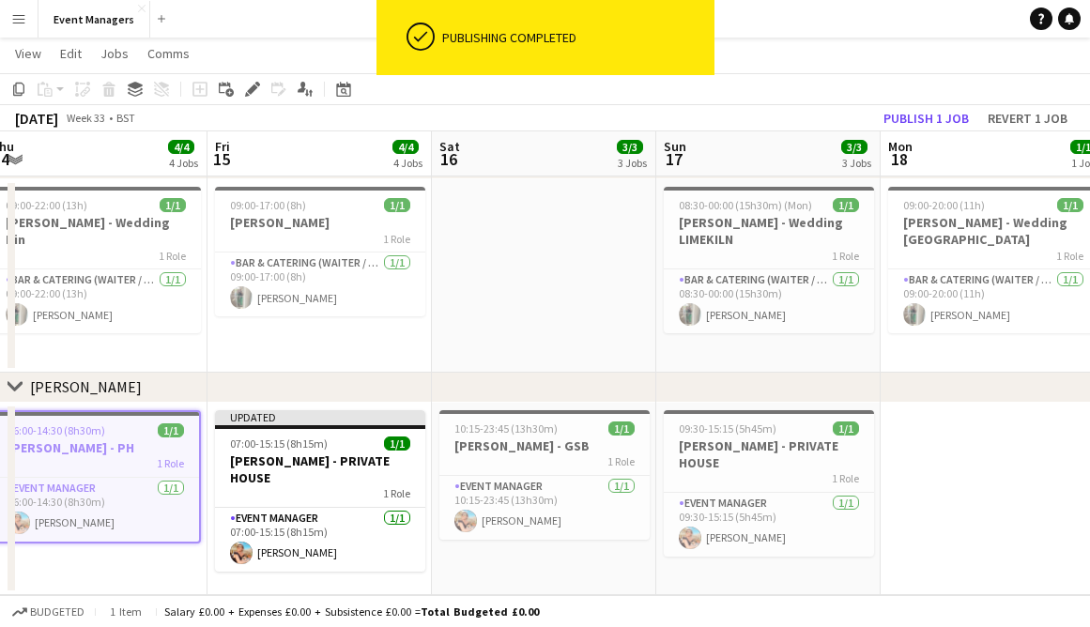
click at [970, 472] on app-date-cell at bounding box center [993, 499] width 224 height 193
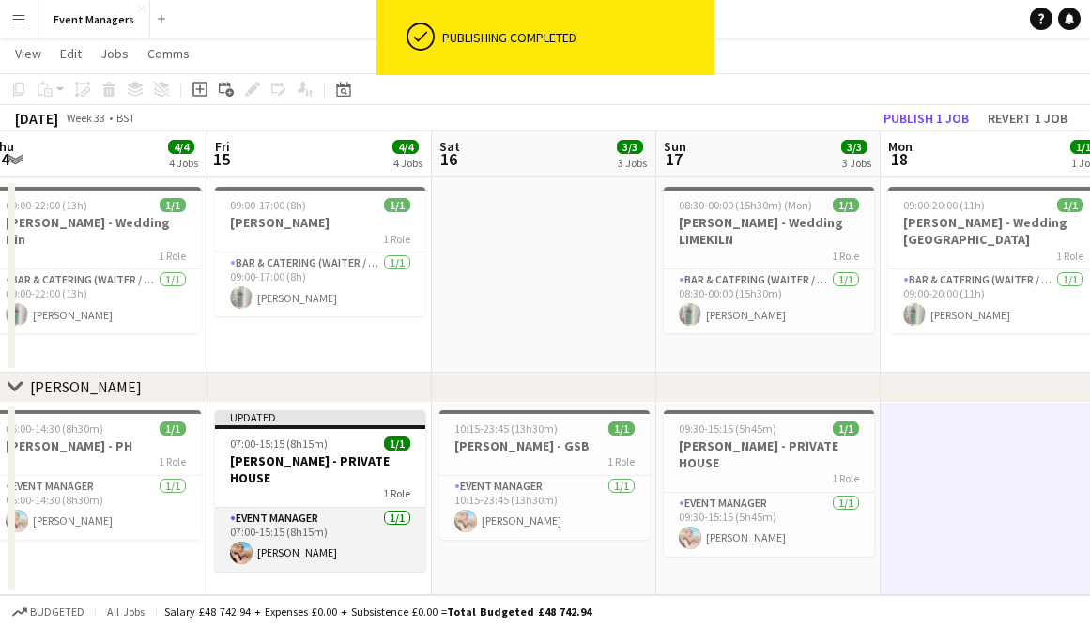
click at [308, 508] on app-card-role "Event Manager [DATE] 07:00-15:15 (8h15m) [PERSON_NAME]" at bounding box center [320, 540] width 210 height 64
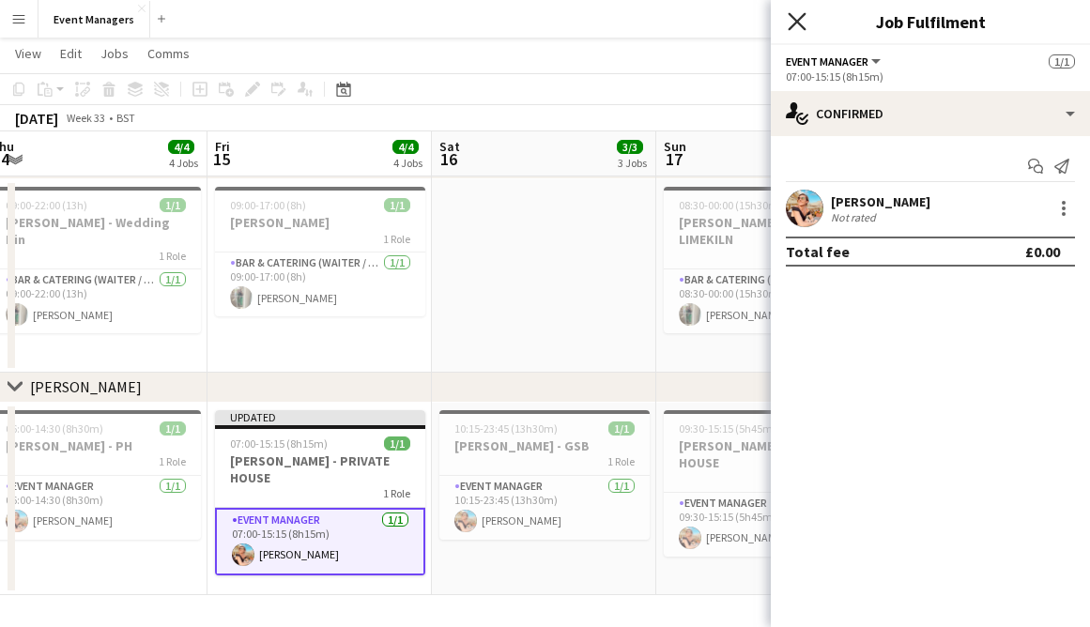
click at [802, 15] on icon at bounding box center [797, 21] width 18 height 18
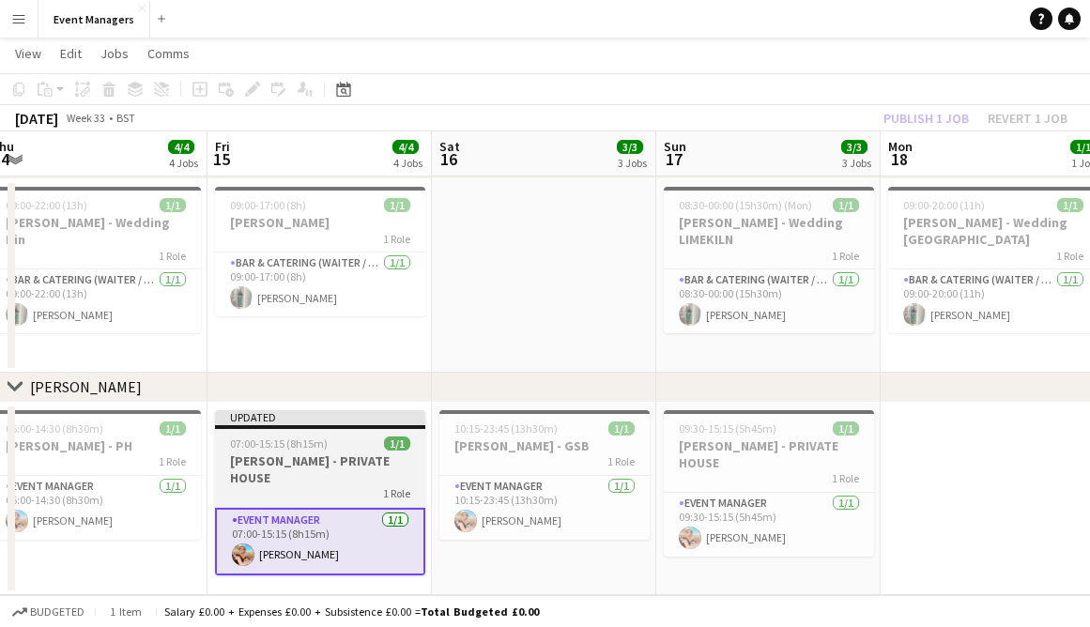
click at [348, 468] on h3 "[PERSON_NAME] - PRIVATE HOUSE" at bounding box center [320, 470] width 210 height 34
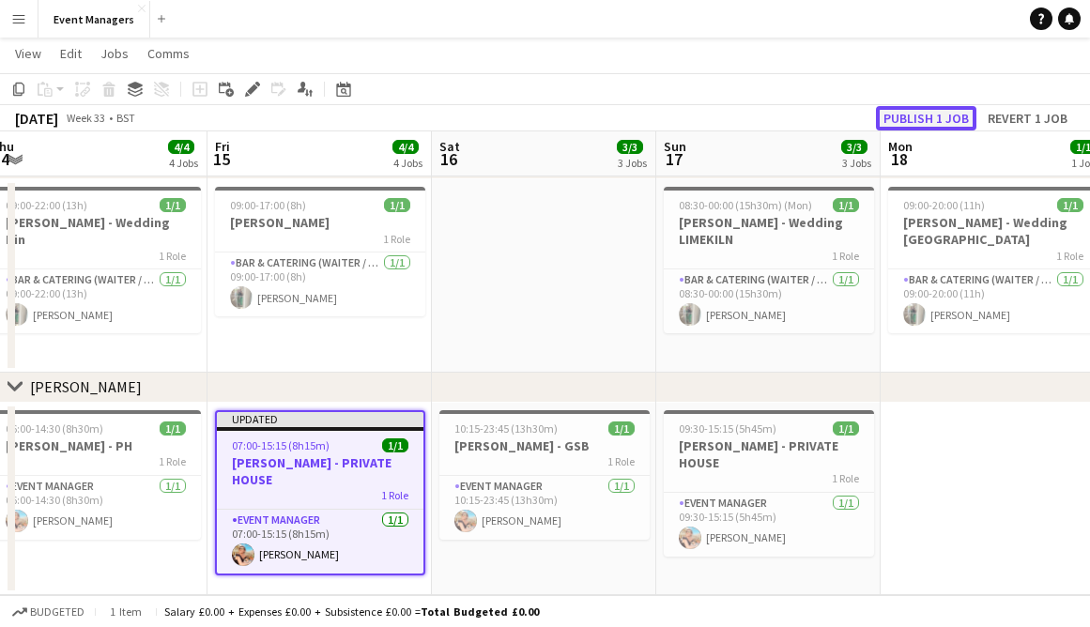
click at [898, 122] on button "Publish 1 job" at bounding box center [926, 118] width 101 height 24
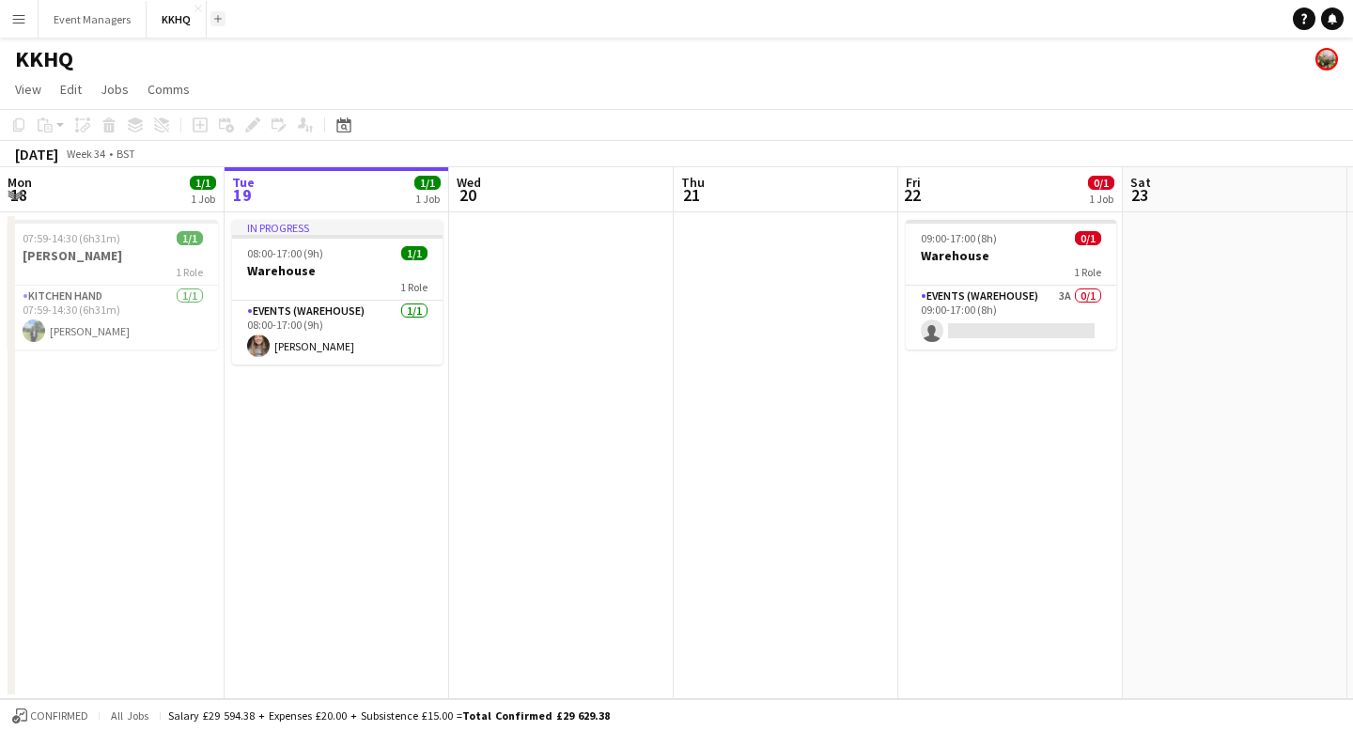
click at [216, 22] on app-icon "Add" at bounding box center [218, 19] width 8 height 8
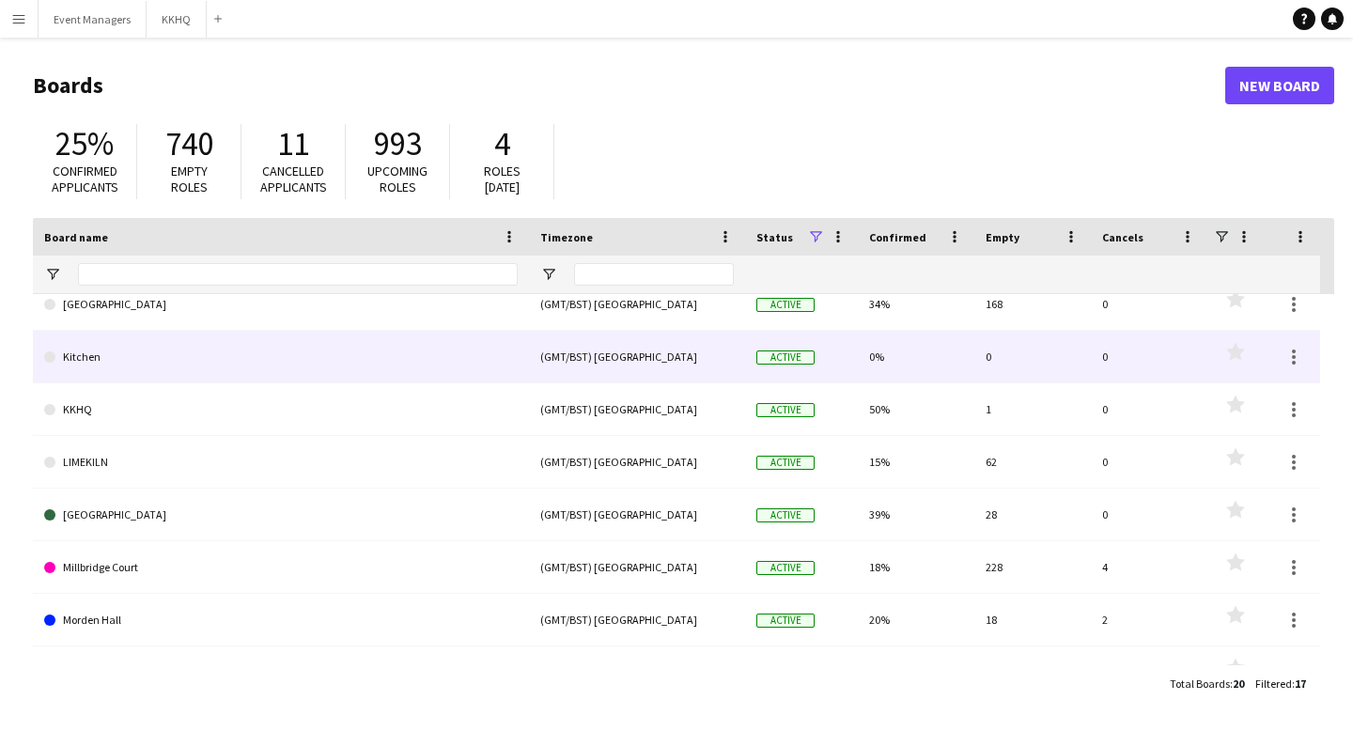
scroll to position [333, 0]
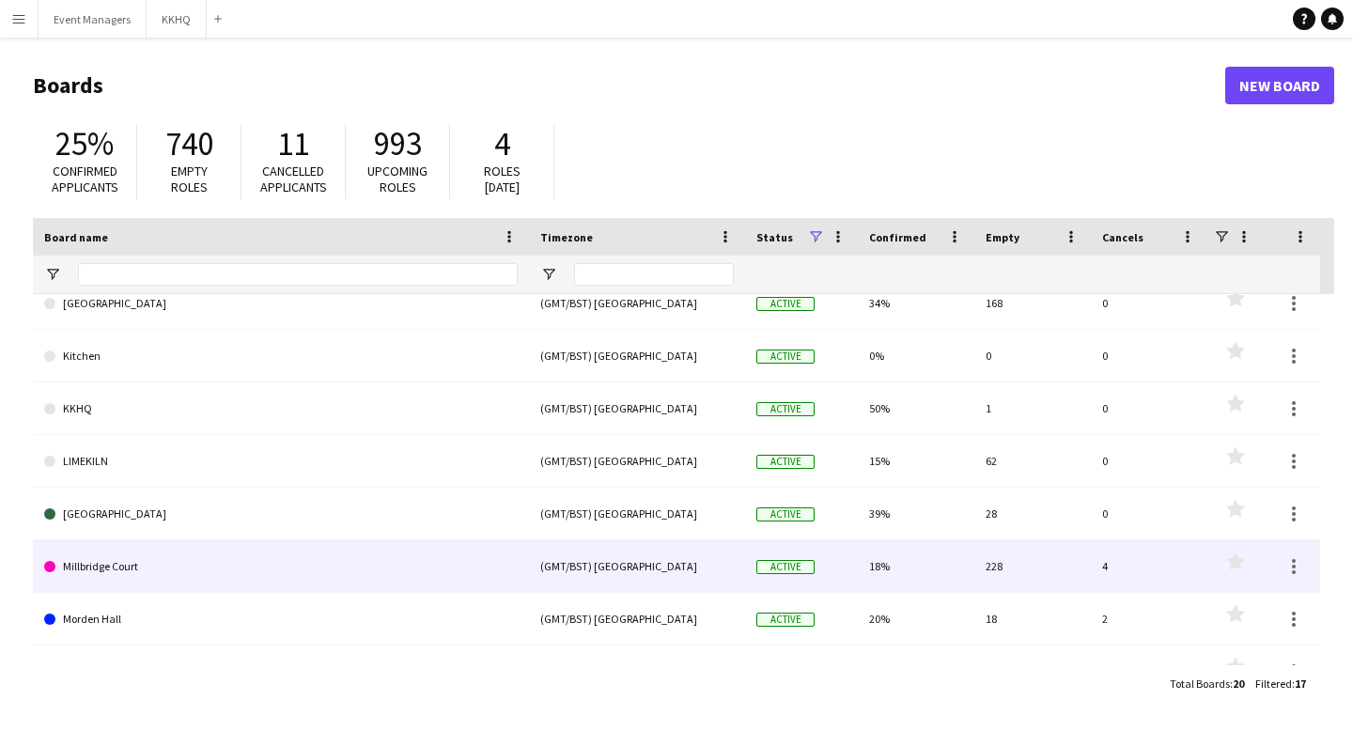
click at [75, 577] on link "Millbridge Court" at bounding box center [280, 566] width 473 height 53
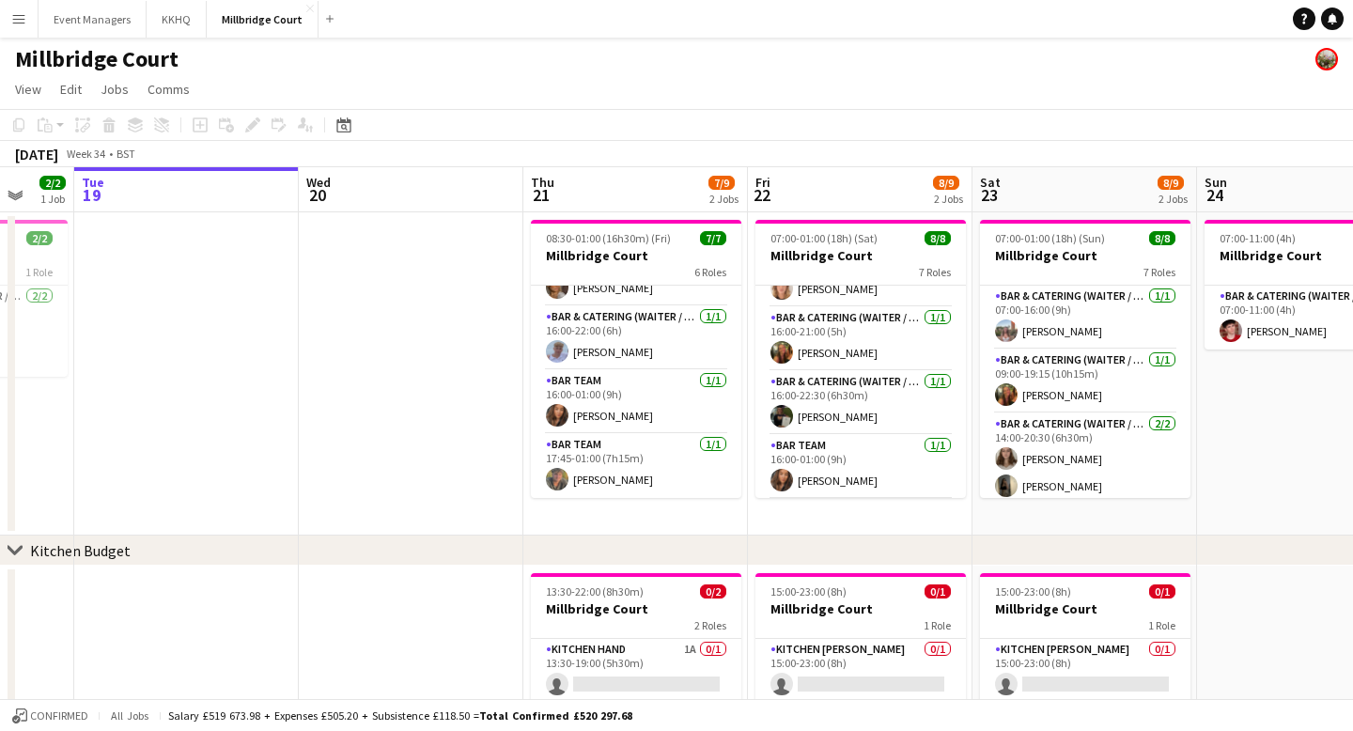
scroll to position [198, 0]
click at [779, 417] on app-user-avatar at bounding box center [781, 415] width 23 height 23
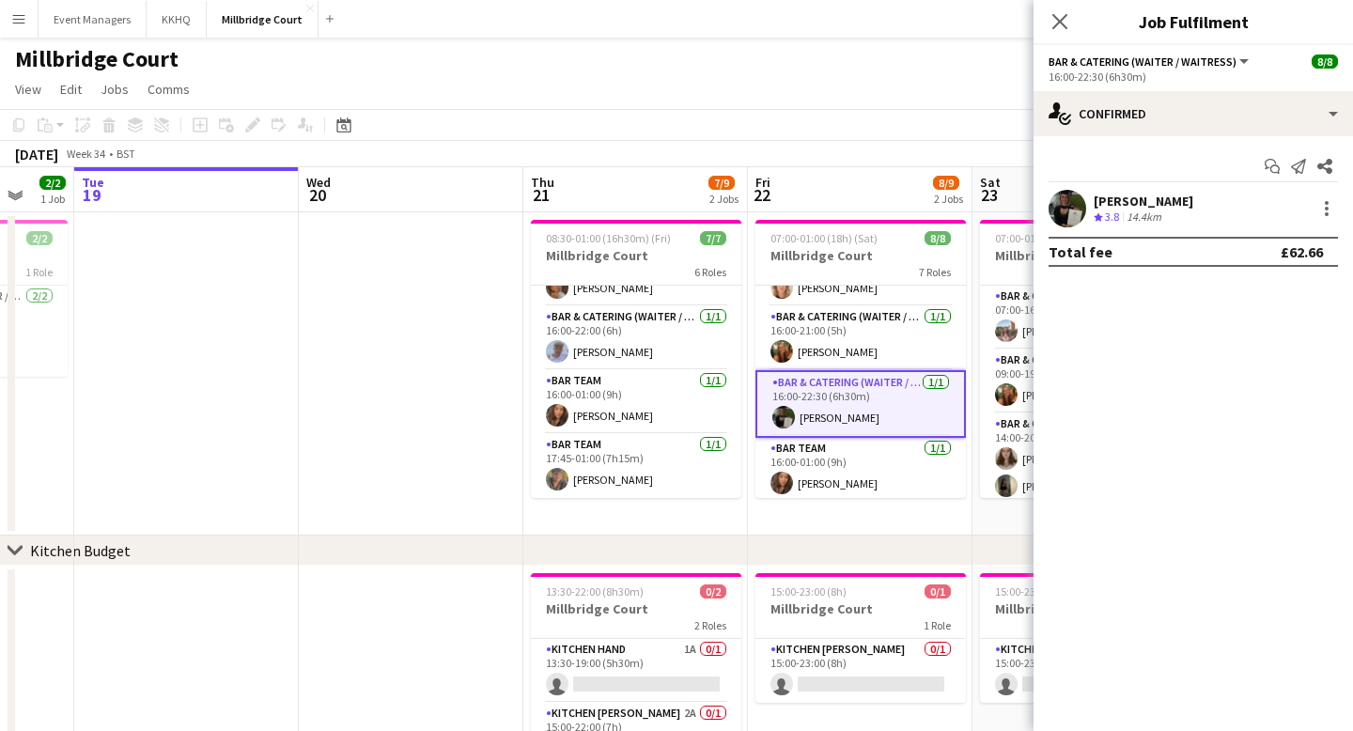
click at [1059, 216] on app-user-avatar at bounding box center [1067, 209] width 38 height 38
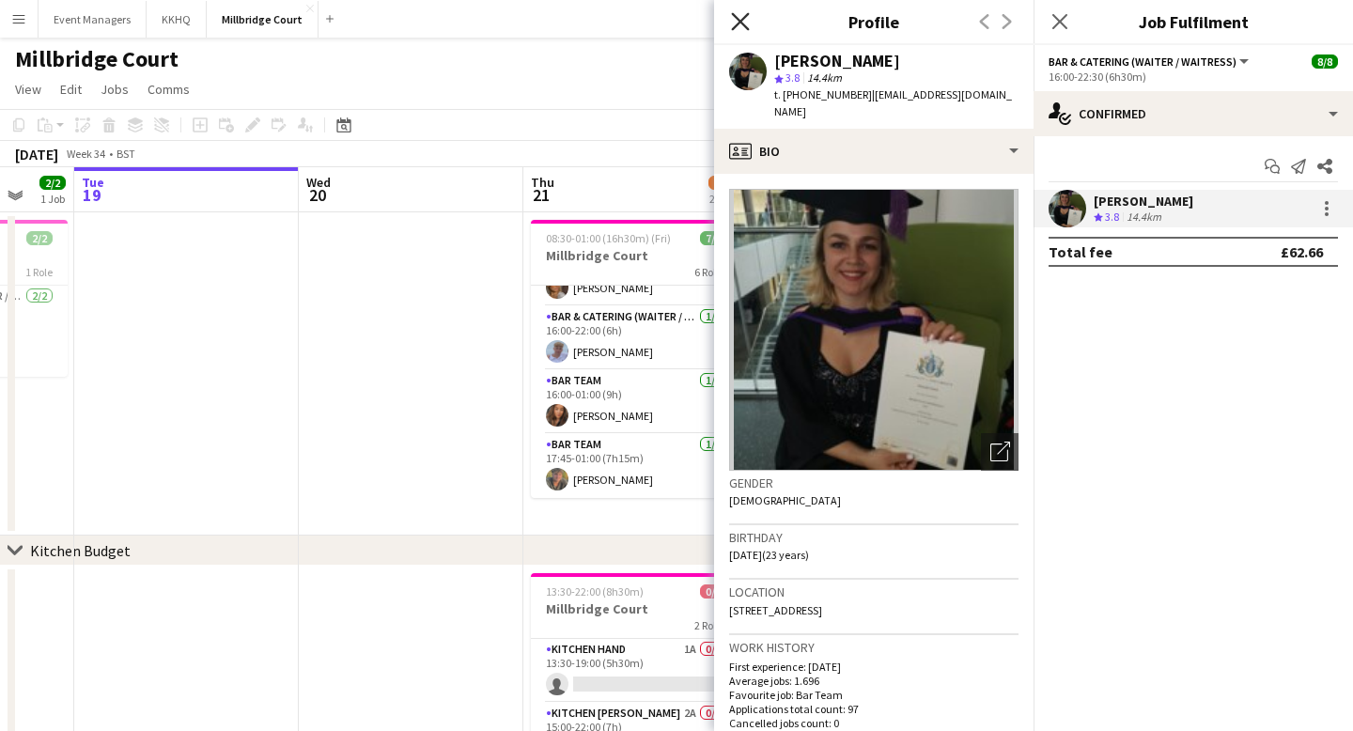
click at [743, 26] on icon "Close pop-in" at bounding box center [740, 21] width 18 height 18
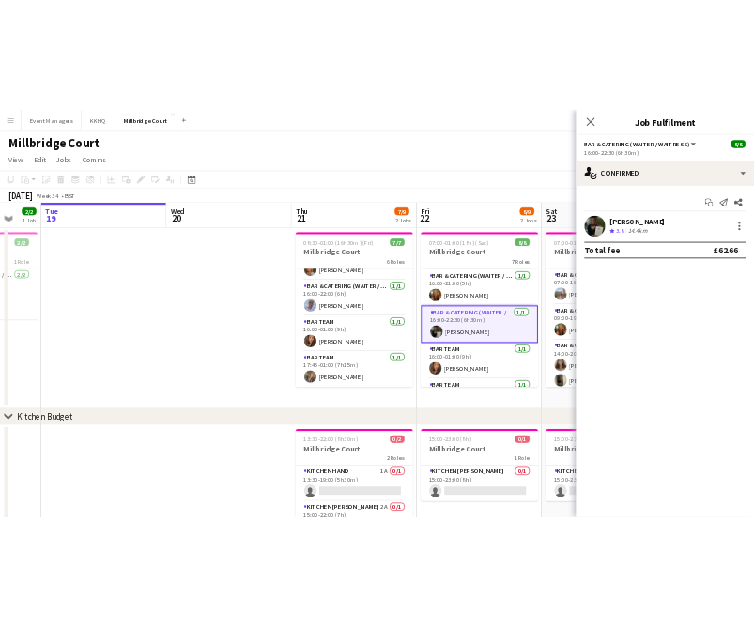
scroll to position [223, 0]
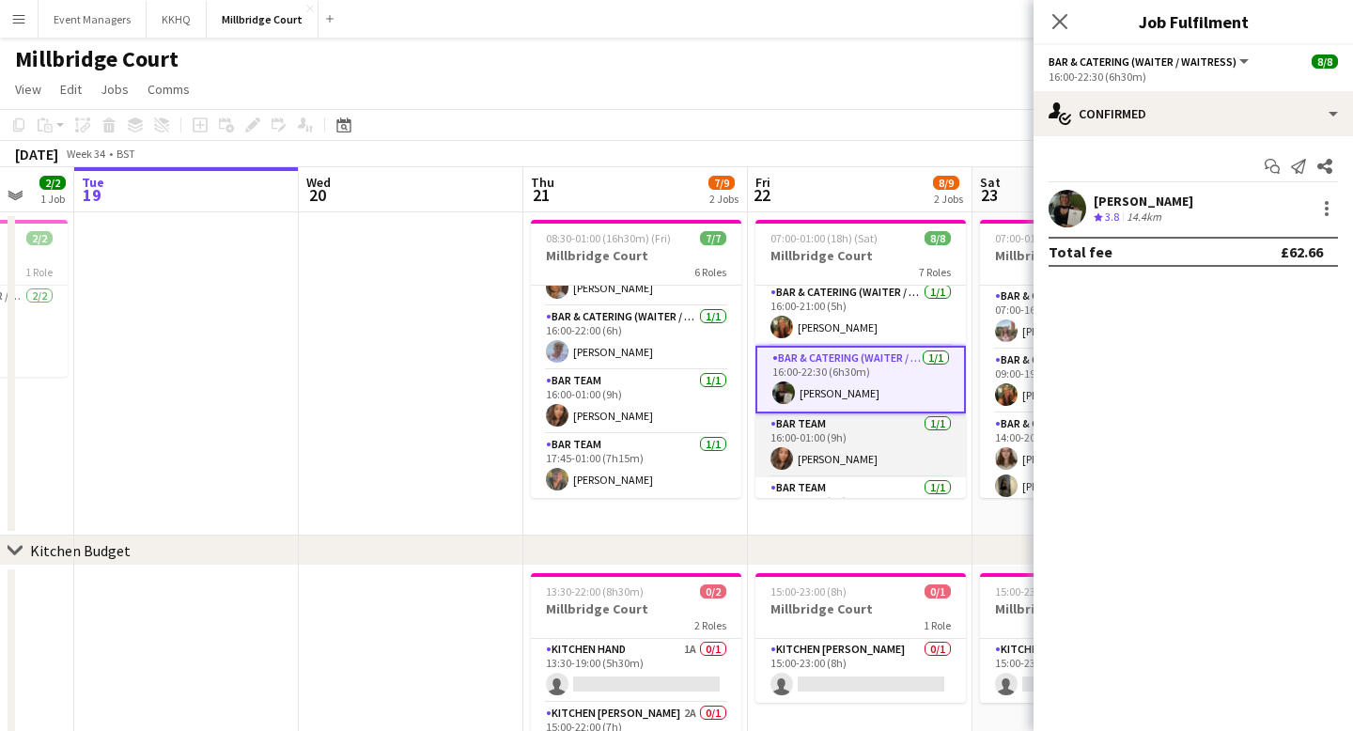
click at [779, 466] on app-user-avatar at bounding box center [781, 458] width 23 height 23
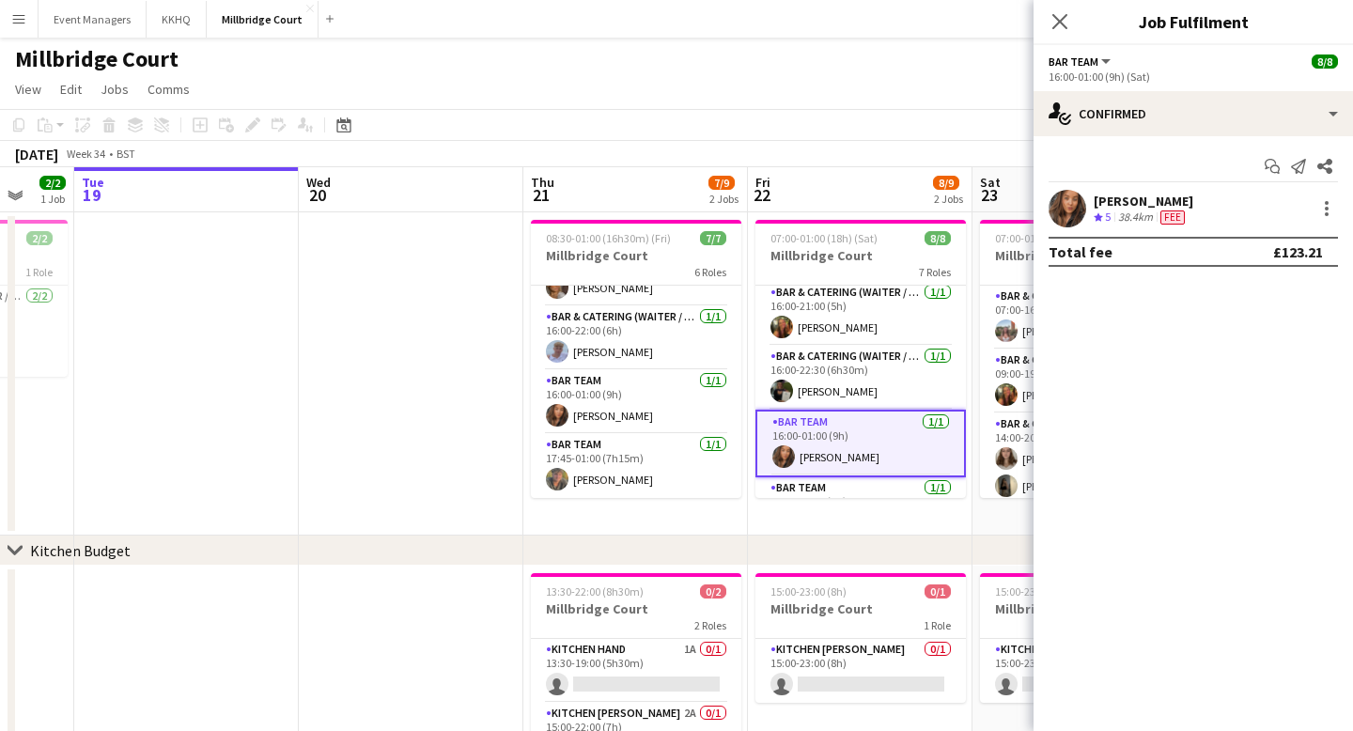
click at [1101, 197] on div "Lauren Corbett" at bounding box center [1143, 201] width 100 height 17
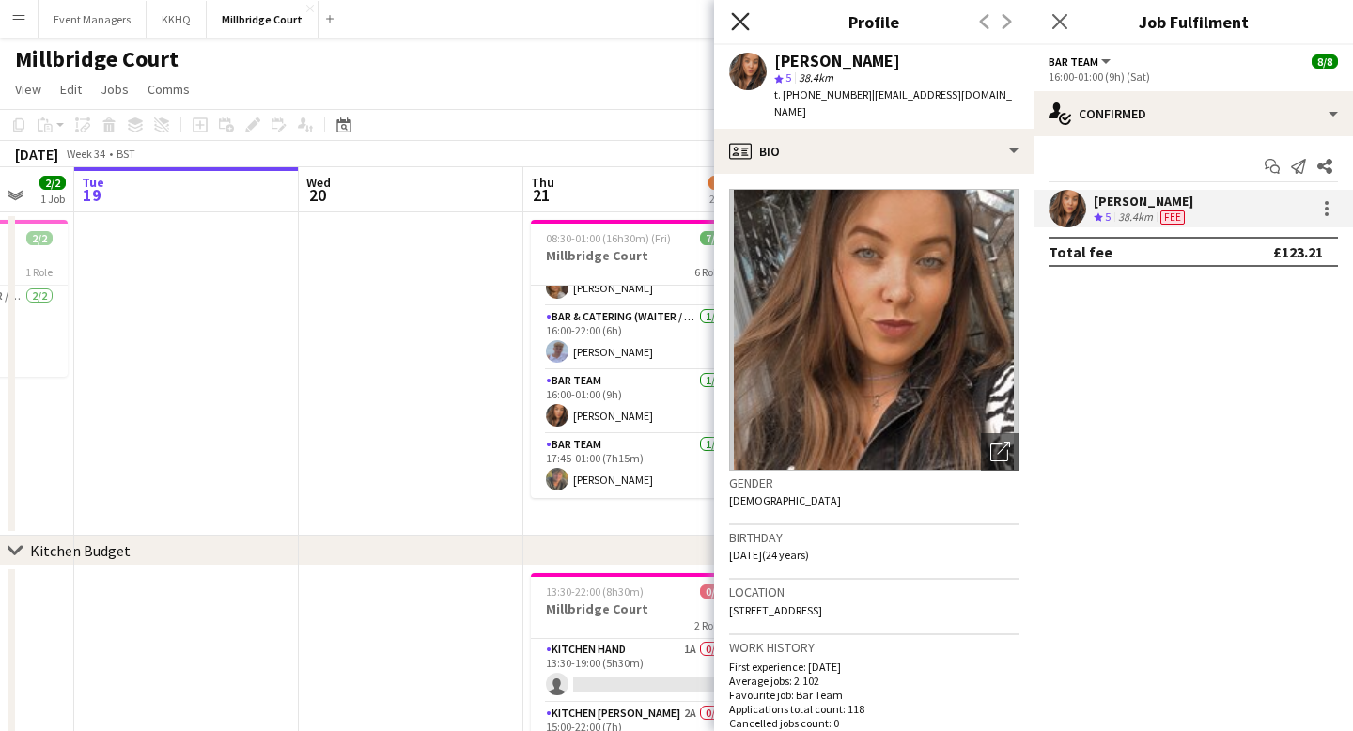
click at [738, 25] on icon "Close pop-in" at bounding box center [740, 21] width 18 height 18
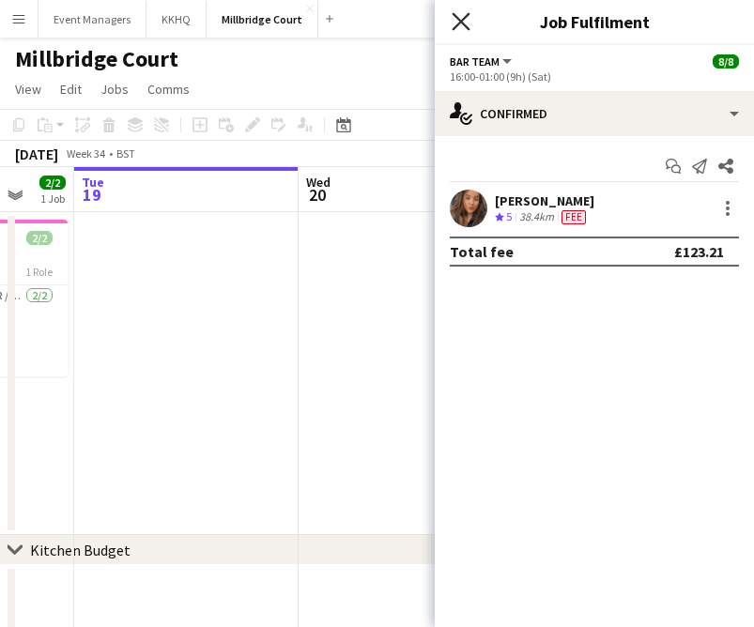
click at [462, 24] on icon at bounding box center [461, 21] width 18 height 18
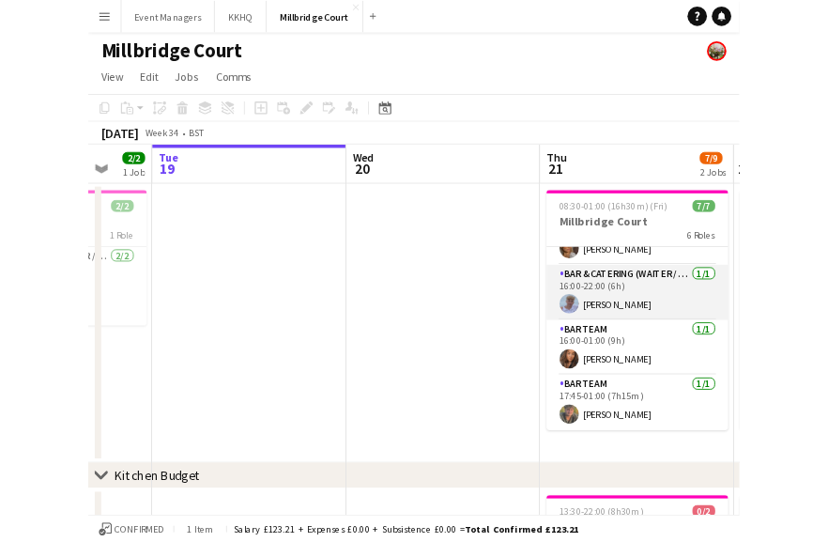
scroll to position [0, 601]
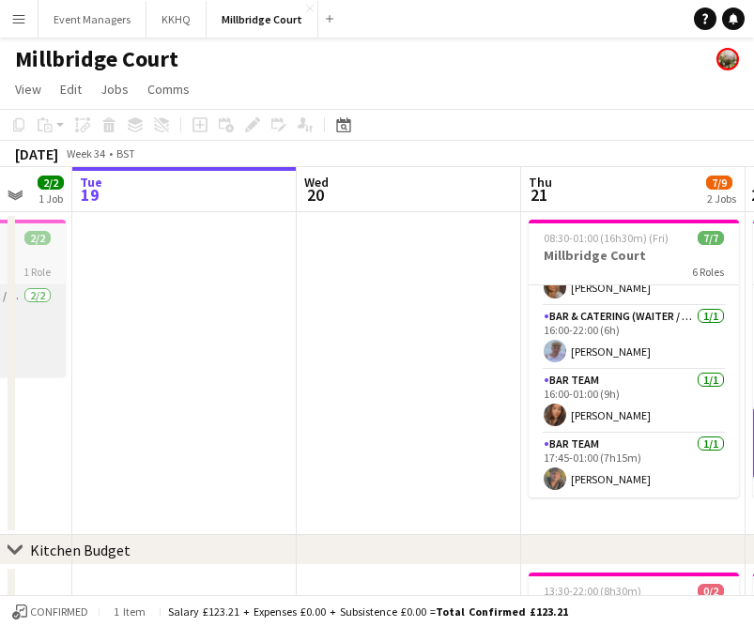
drag, startPoint x: 8, startPoint y: 408, endPoint x: 51, endPoint y: 375, distance: 54.3
click at [17, 383] on div "chevron-right Kitchen Budget Sat 16 10/10 3 Jobs Sun 17 7/7 2 Jobs Mon 18 2/2 1…" at bounding box center [377, 523] width 754 height 713
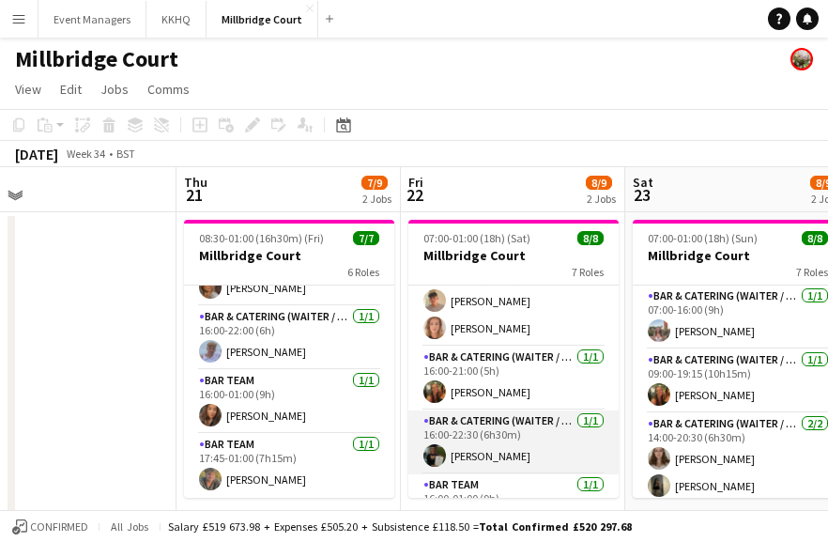
scroll to position [0, 0]
